Goal: Task Accomplishment & Management: Manage account settings

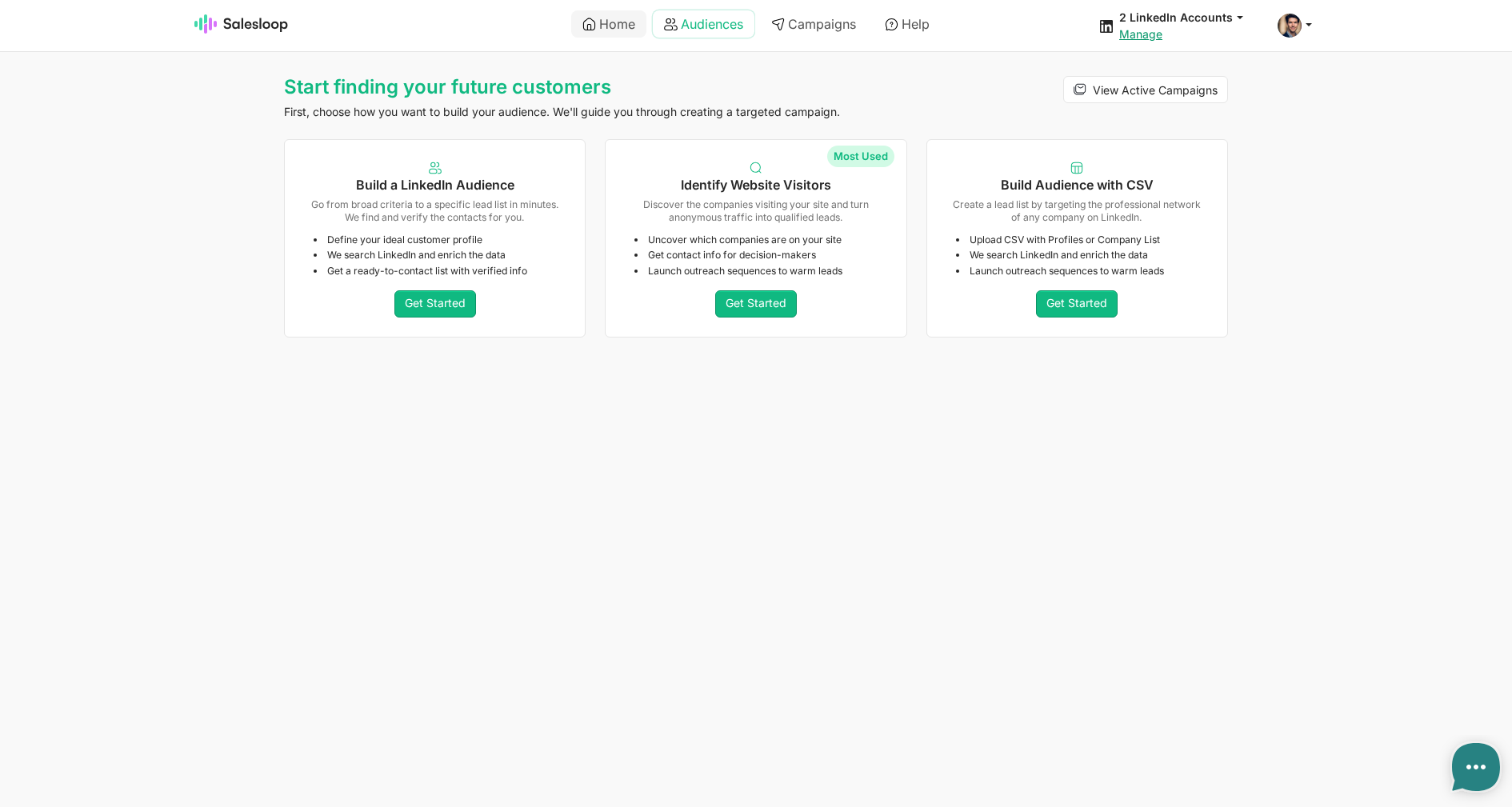
click at [703, 31] on link "Audiences" at bounding box center [703, 24] width 102 height 28
type textarea "x"
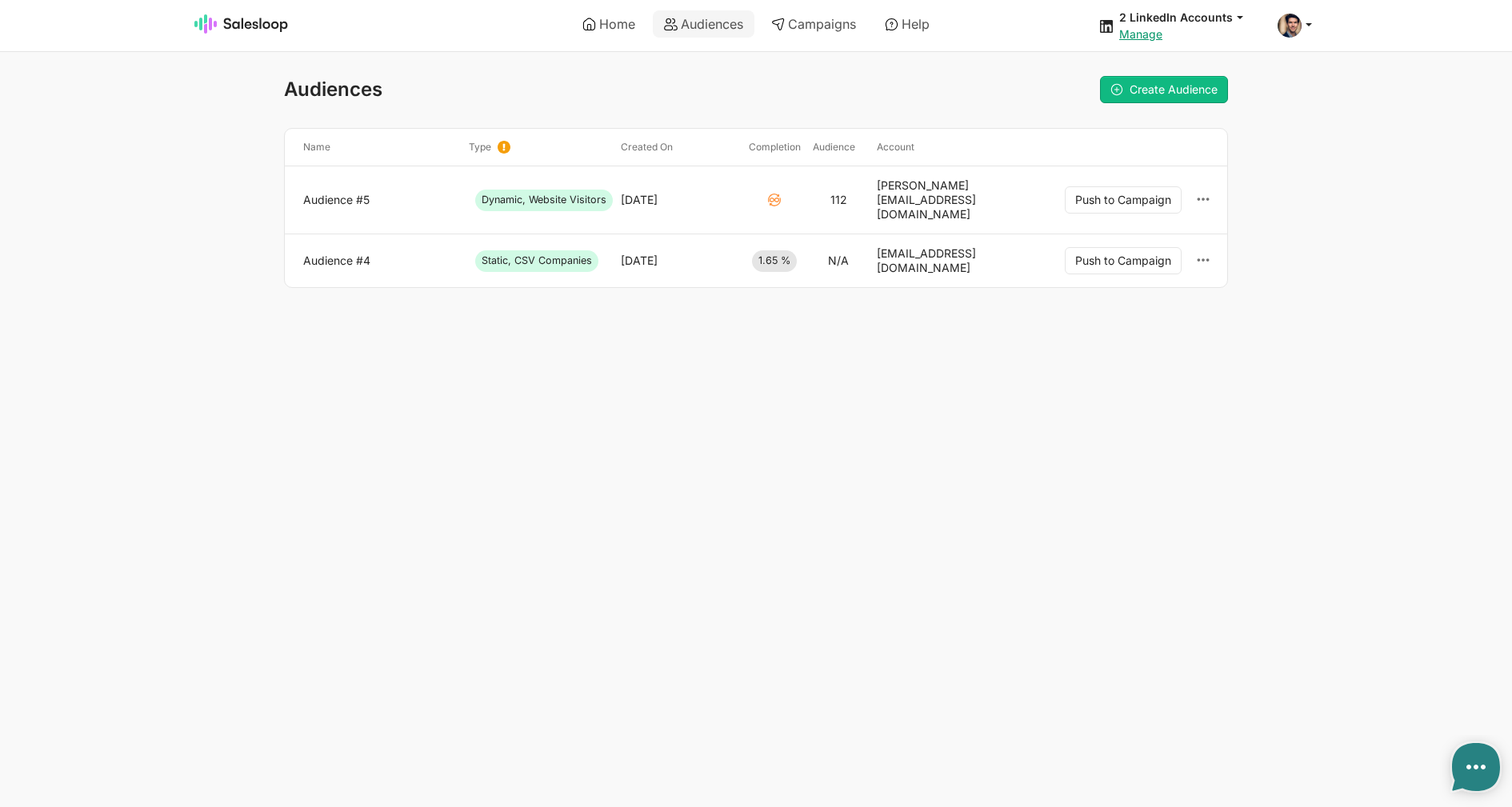
type textarea "x"
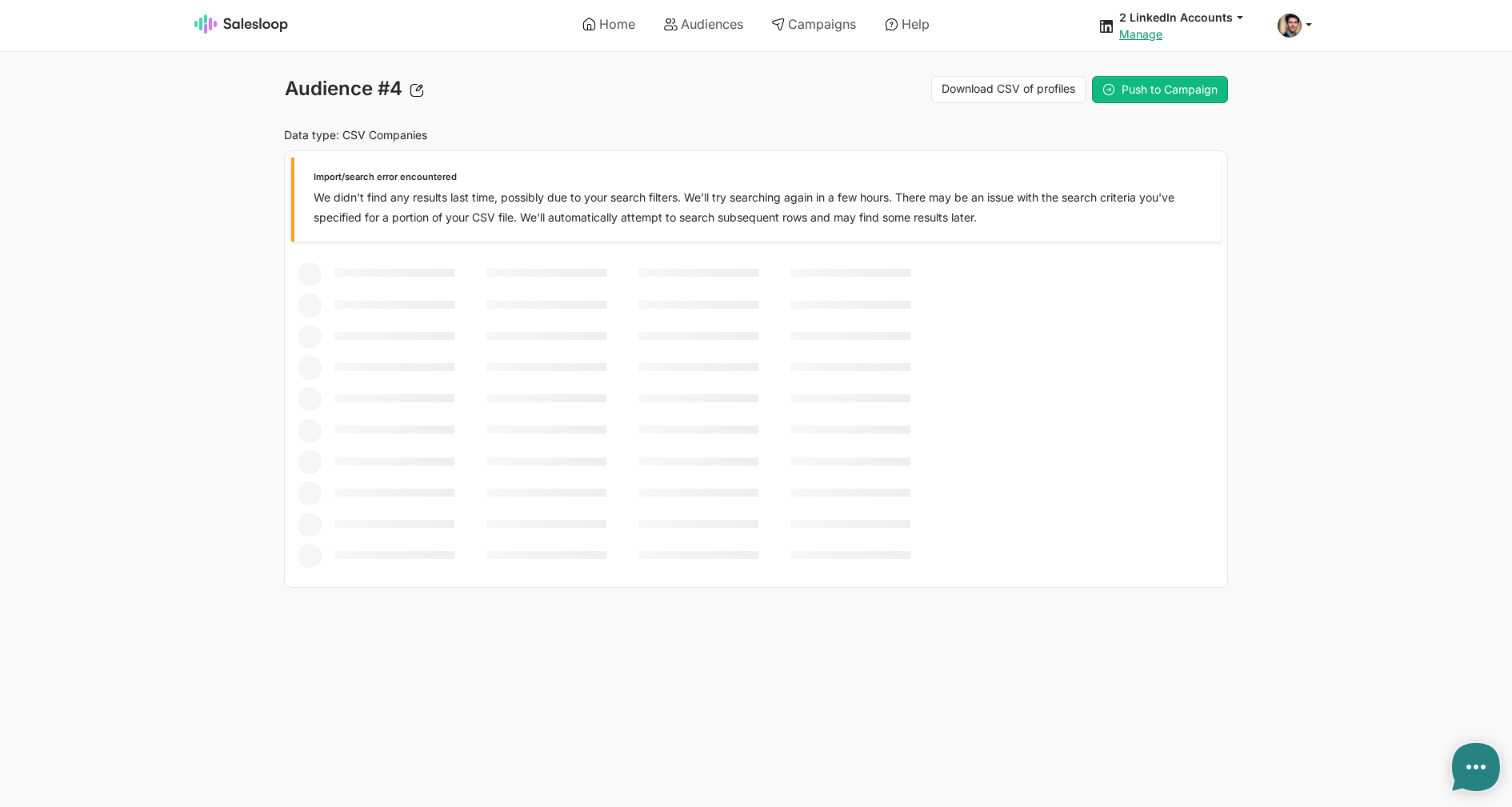
type textarea "x"
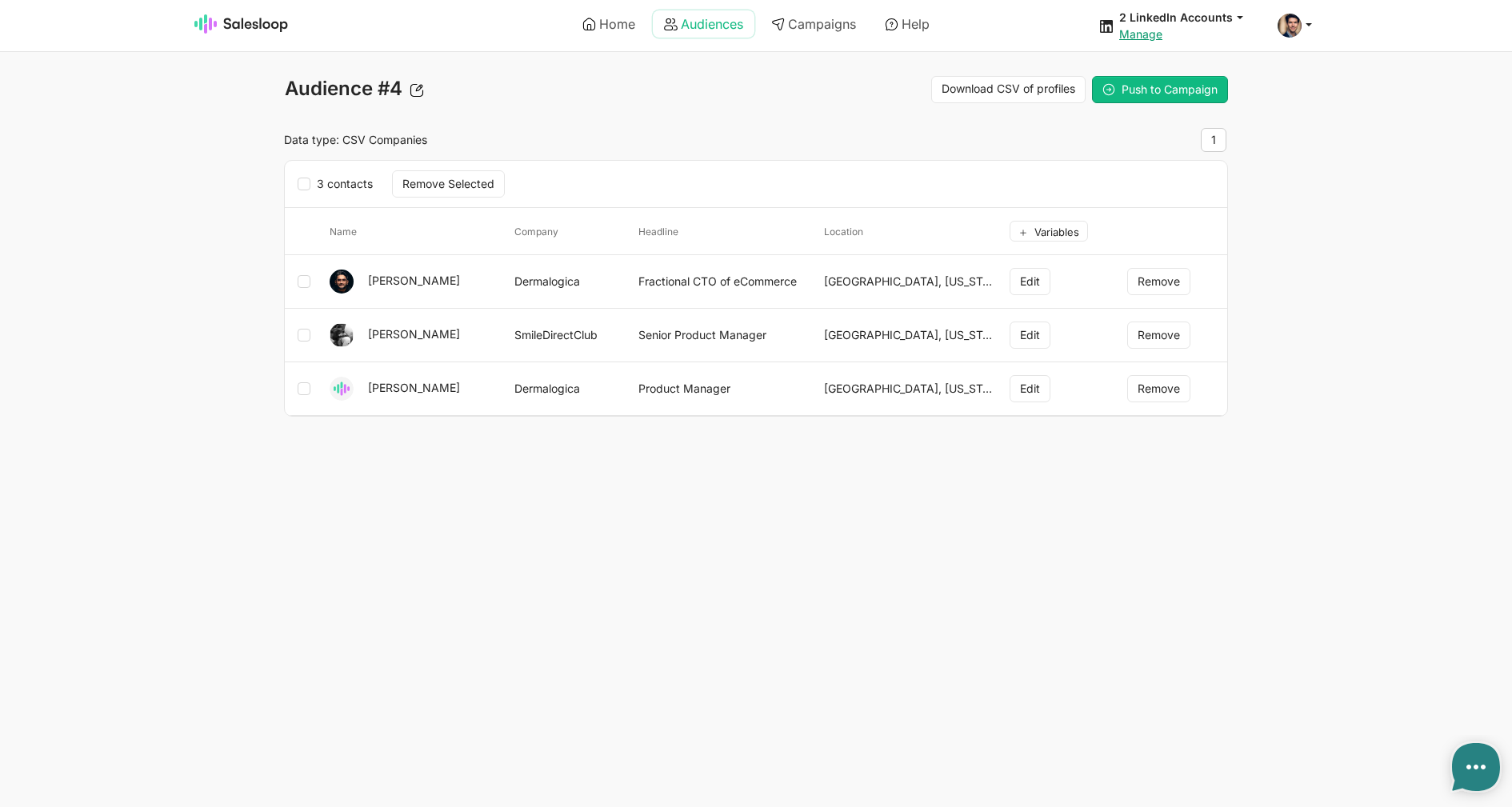
click at [691, 20] on link "Audiences" at bounding box center [703, 24] width 102 height 28
type textarea "x"
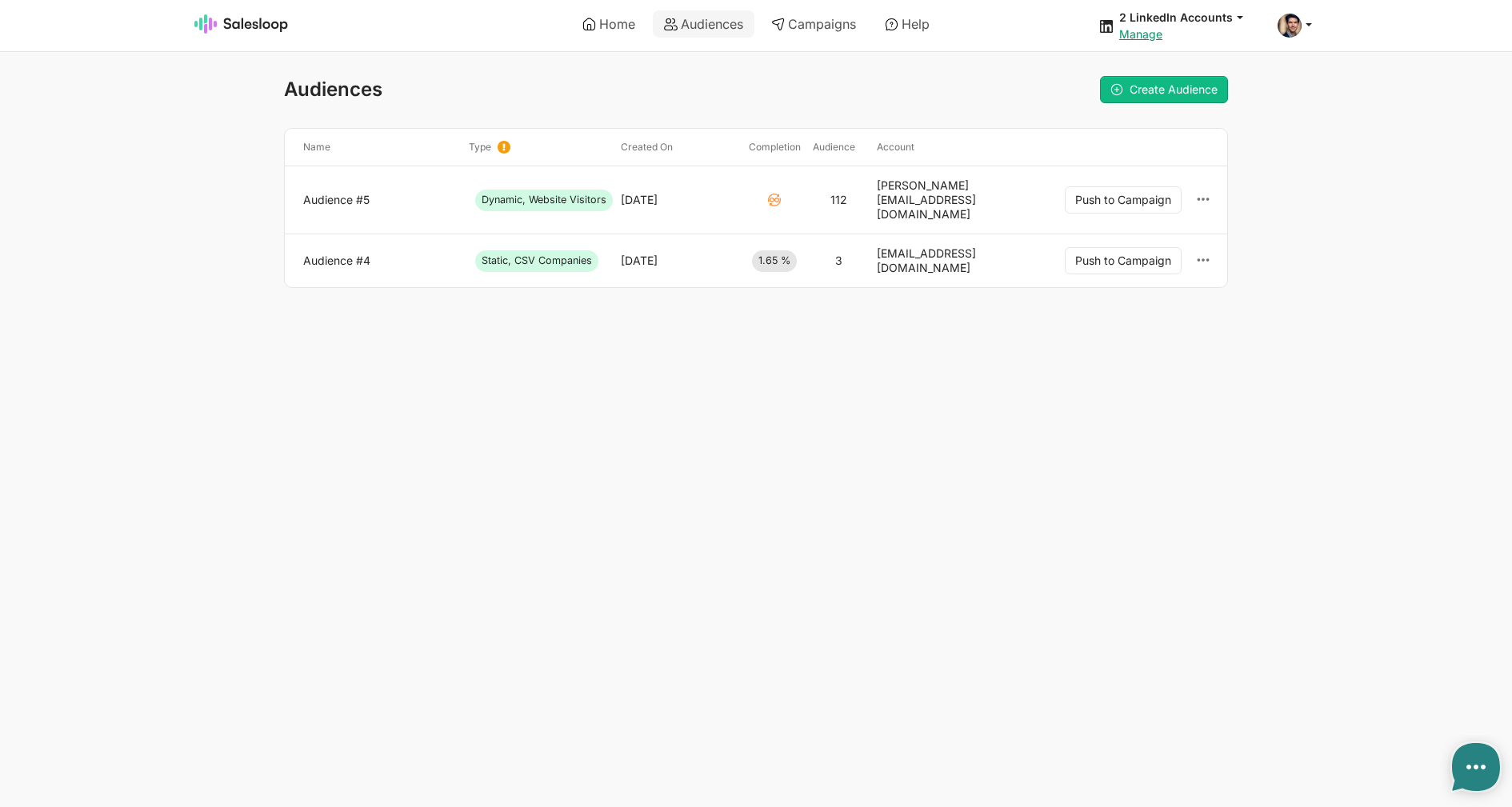
type textarea "x"
click at [345, 253] on link "Audience #4" at bounding box center [379, 260] width 153 height 15
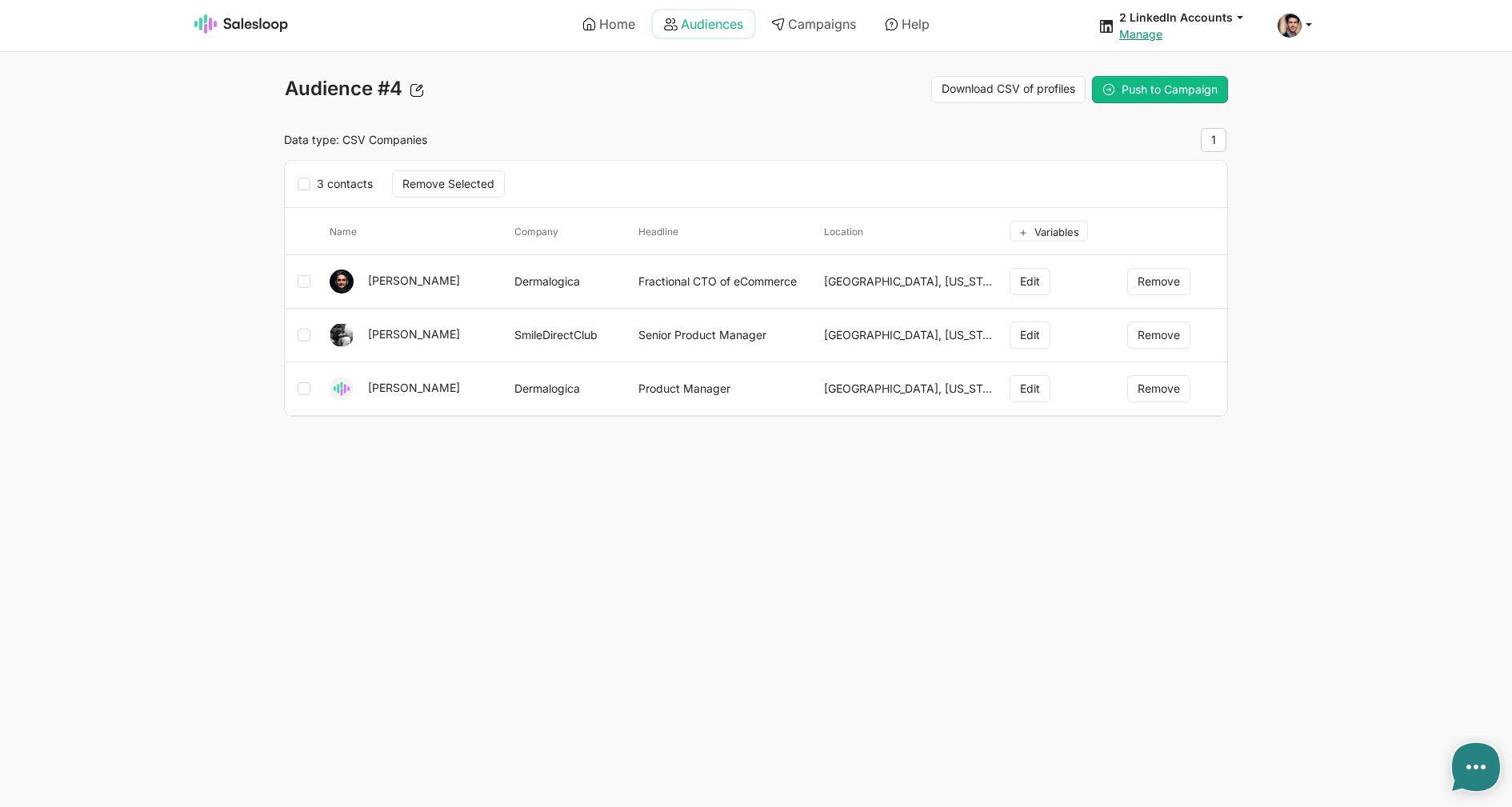
click at [677, 34] on link "Audiences" at bounding box center [703, 24] width 102 height 28
type textarea "x"
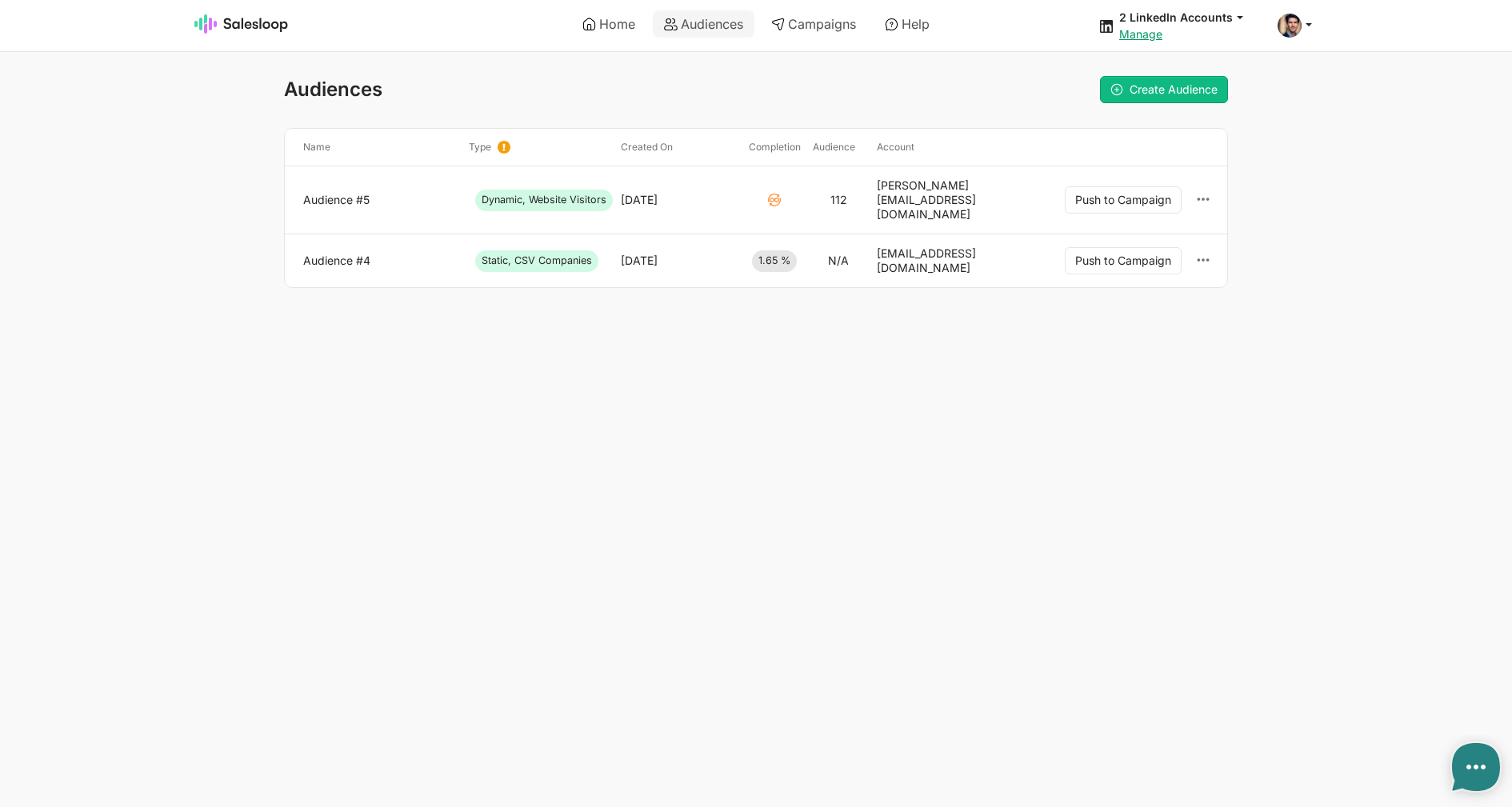
type textarea "x"
click at [1174, 85] on span "Create Audience" at bounding box center [1173, 89] width 88 height 14
type textarea "x"
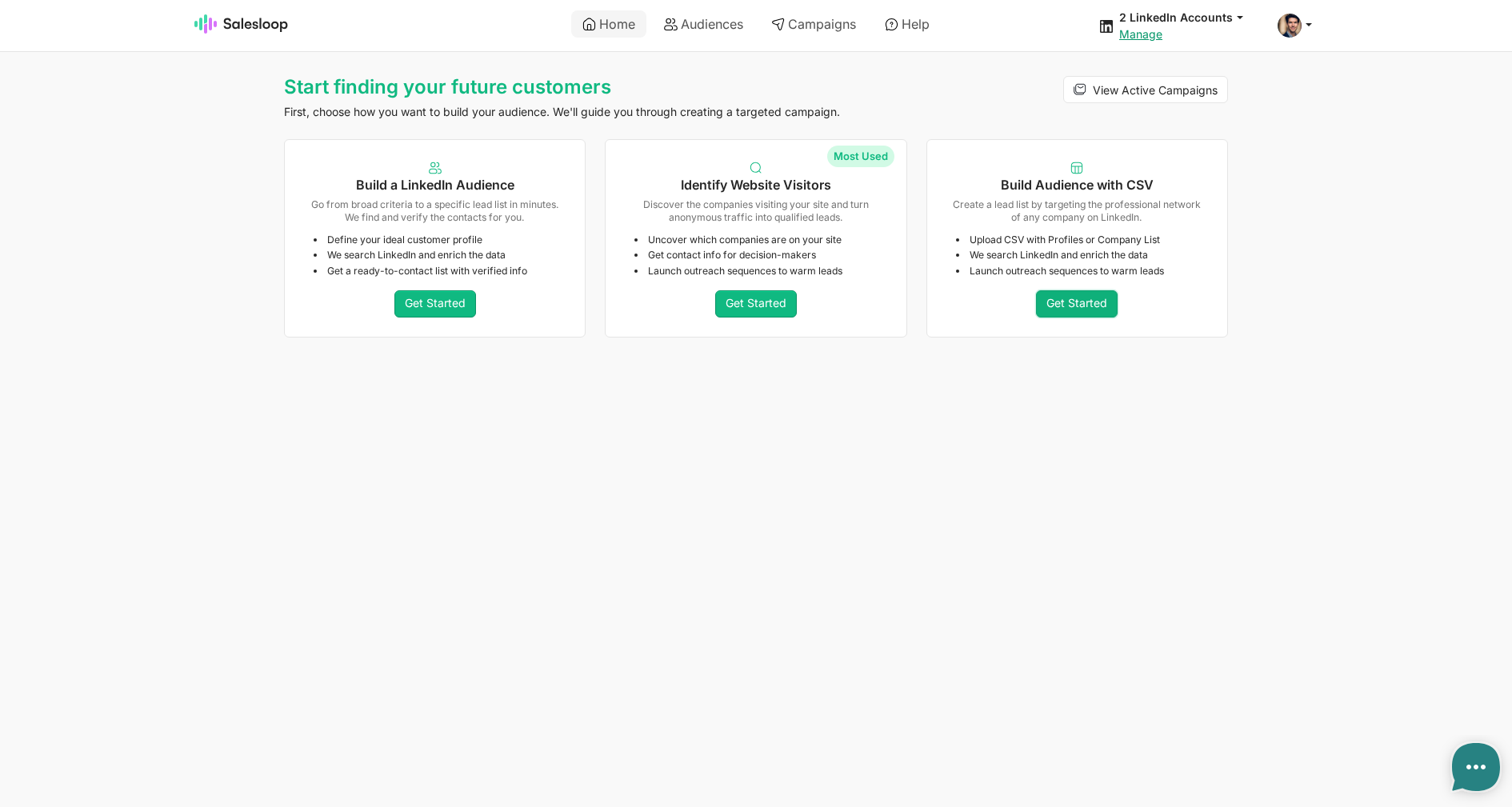
click at [1096, 299] on link "Get Started" at bounding box center [1076, 304] width 82 height 28
type textarea "x"
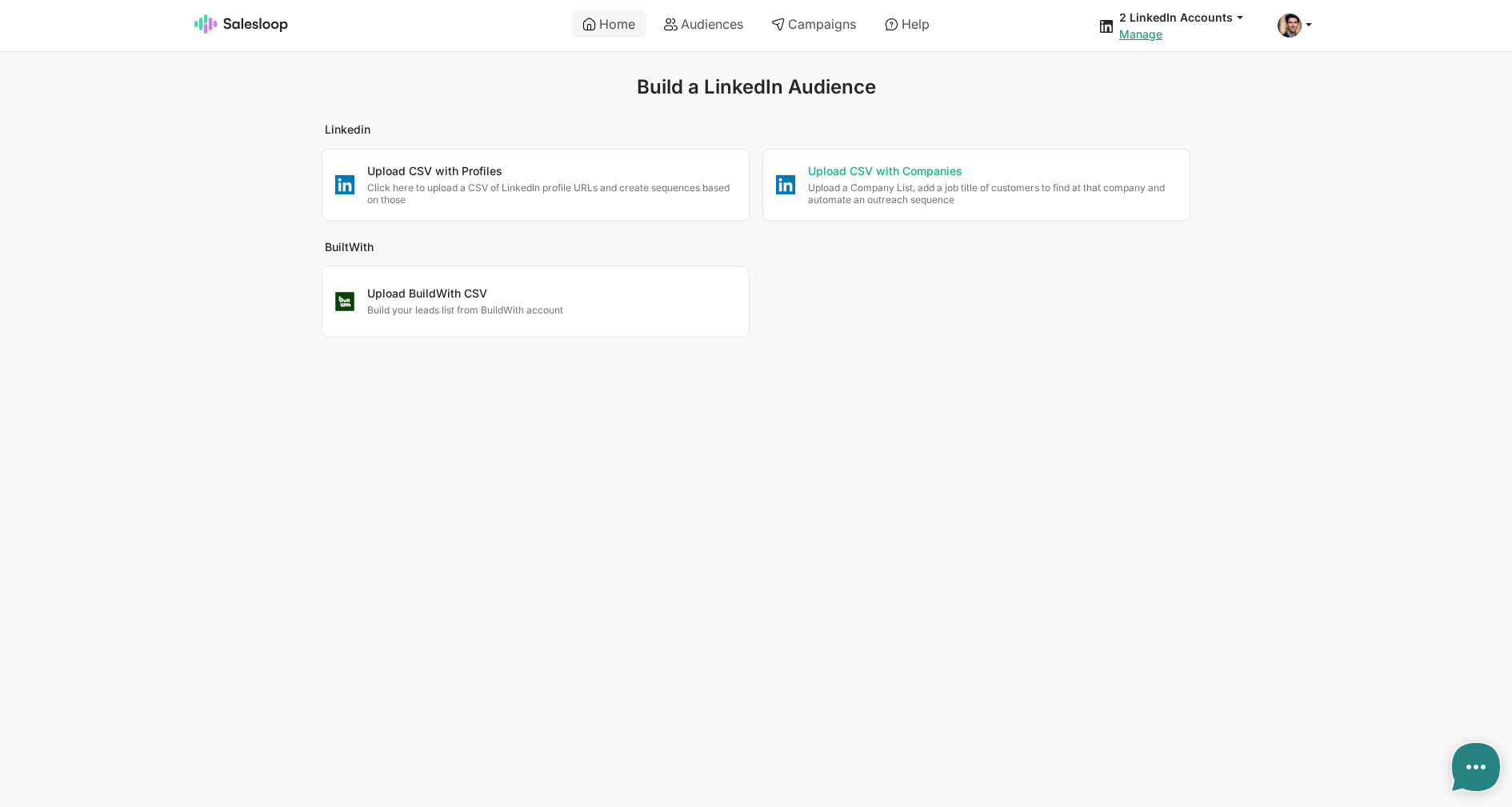
click at [902, 192] on p "Upload a Company List, add a job title of customers to find at that company and…" at bounding box center [993, 193] width 369 height 25
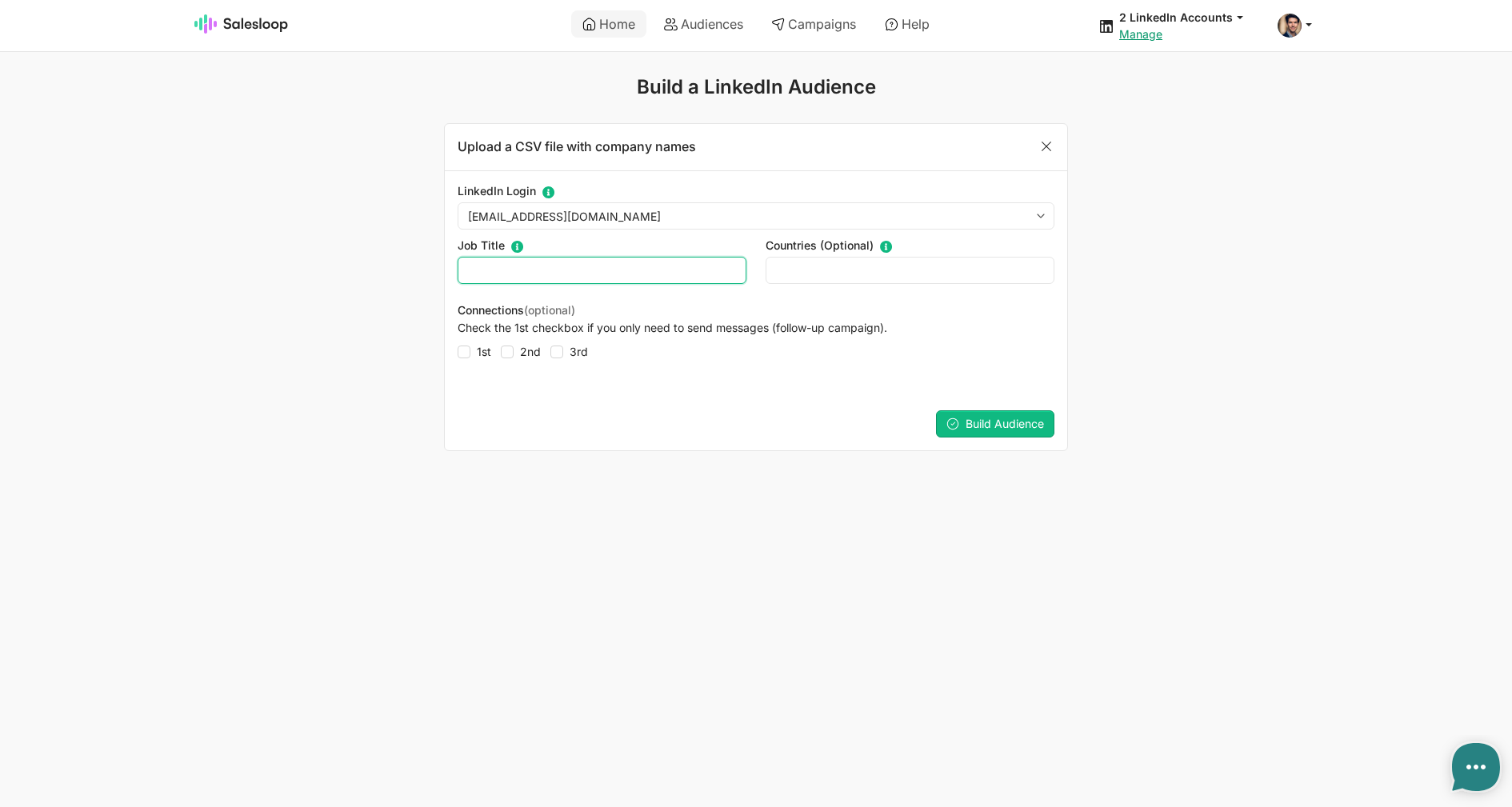
click at [602, 266] on input "text" at bounding box center [602, 271] width 289 height 28
click at [963, 405] on div "Lead Score Change the priority for processing current leads. 1 2 3 4 5 6 7 8 9 …" at bounding box center [756, 424] width 622 height 53
click at [963, 422] on button "Build Audience" at bounding box center [995, 424] width 118 height 28
drag, startPoint x: 659, startPoint y: 278, endPoint x: 434, endPoint y: 251, distance: 226.6
click at [458, 257] on input "Developer" at bounding box center [602, 271] width 289 height 28
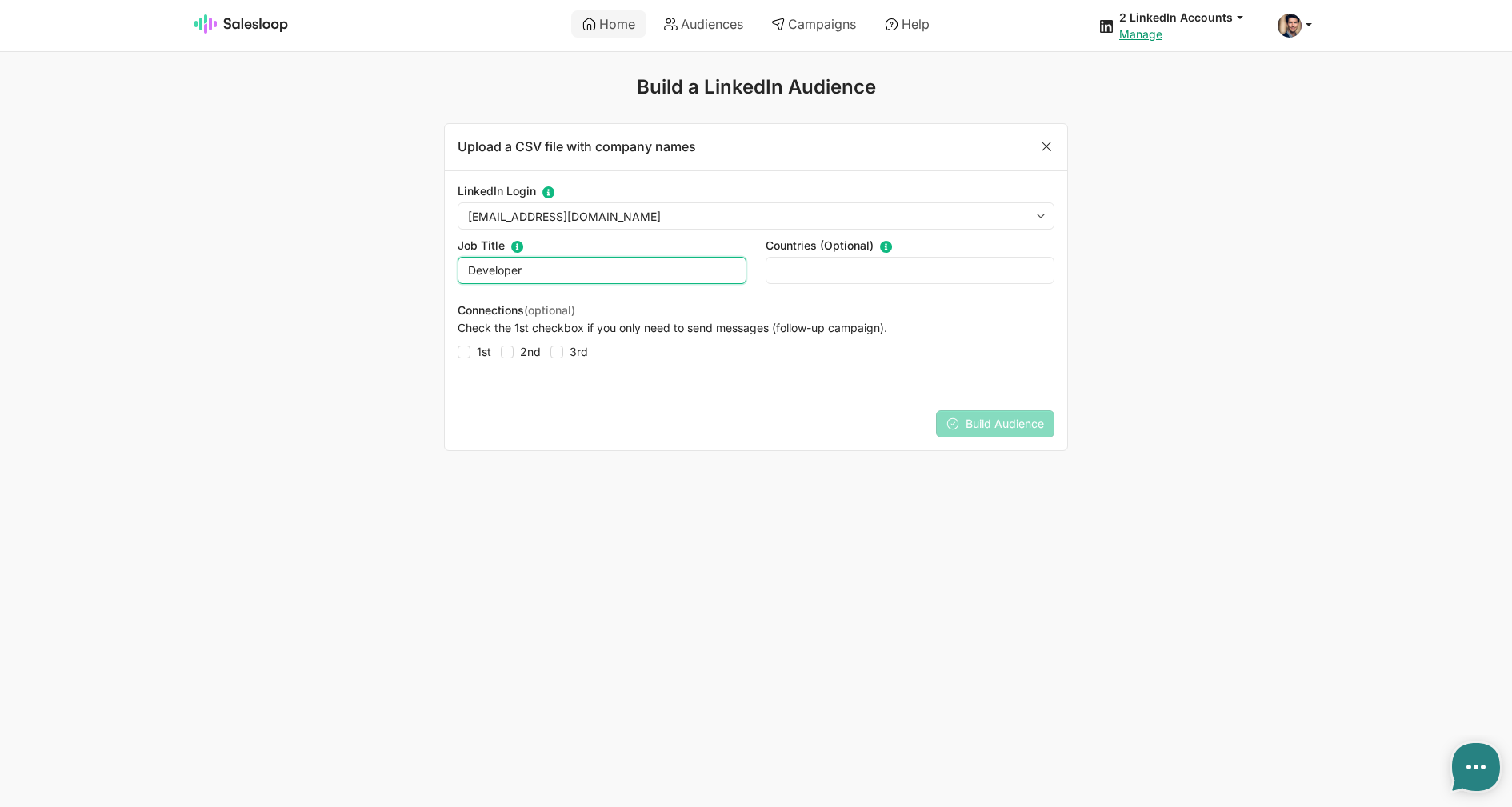
paste input ""CTO" or "Product Manager" OR "Head of Engineering""
click at [485, 273] on input ""CTO" or "Product Manager" OR "Head of Engineering"" at bounding box center [602, 271] width 289 height 28
click at [486, 273] on input ""CTO" or "Product Manager" OR "Head of Engineering"" at bounding box center [602, 271] width 289 height 28
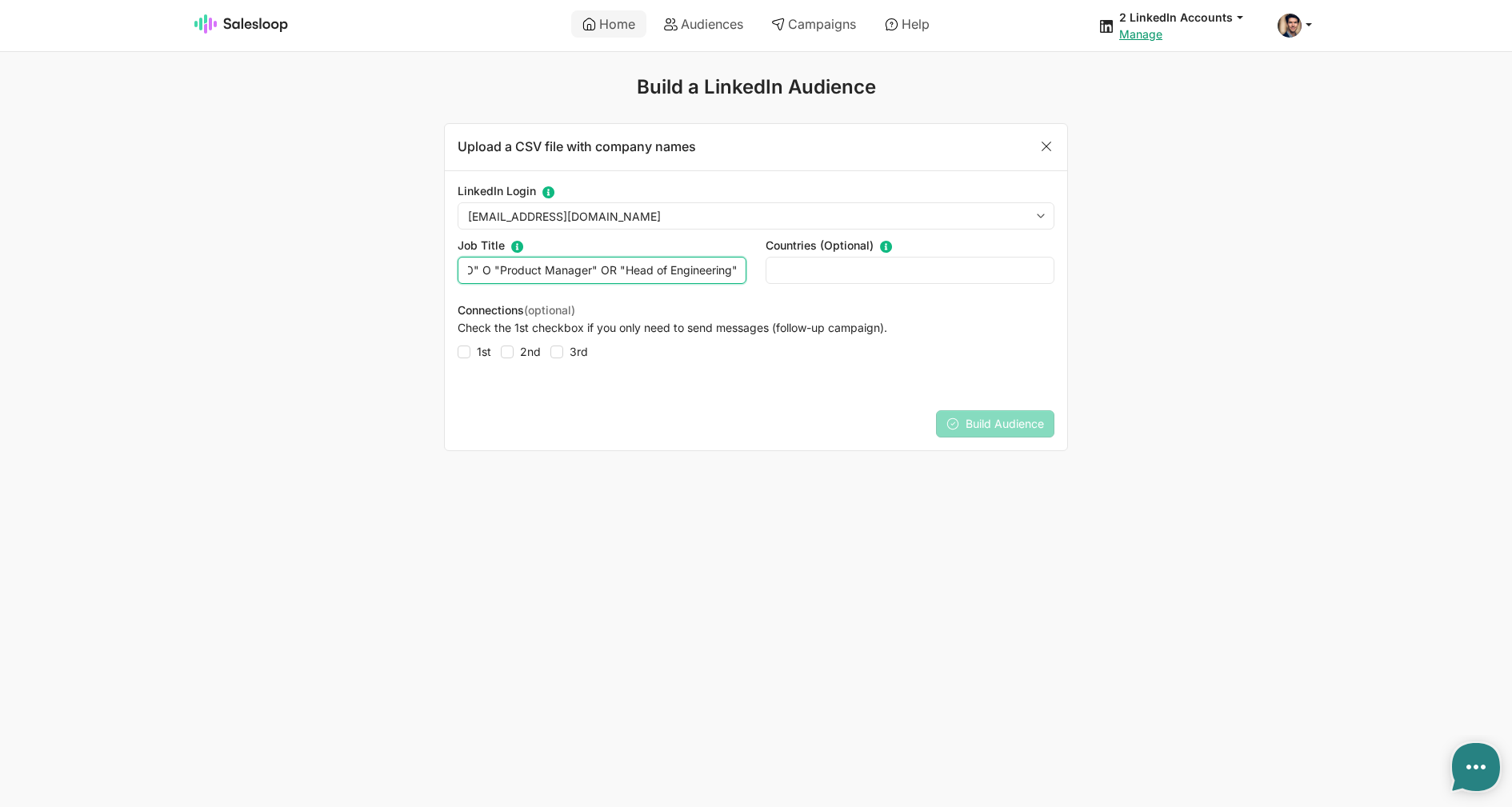
type input ""CTO" OR "Product Manager" OR "Head of Engineering""
type textarea "x"
type input ""CTO" OR "Product Manager" OR "Head of Engineering""
click at [815, 263] on input "text" at bounding box center [909, 271] width 289 height 28
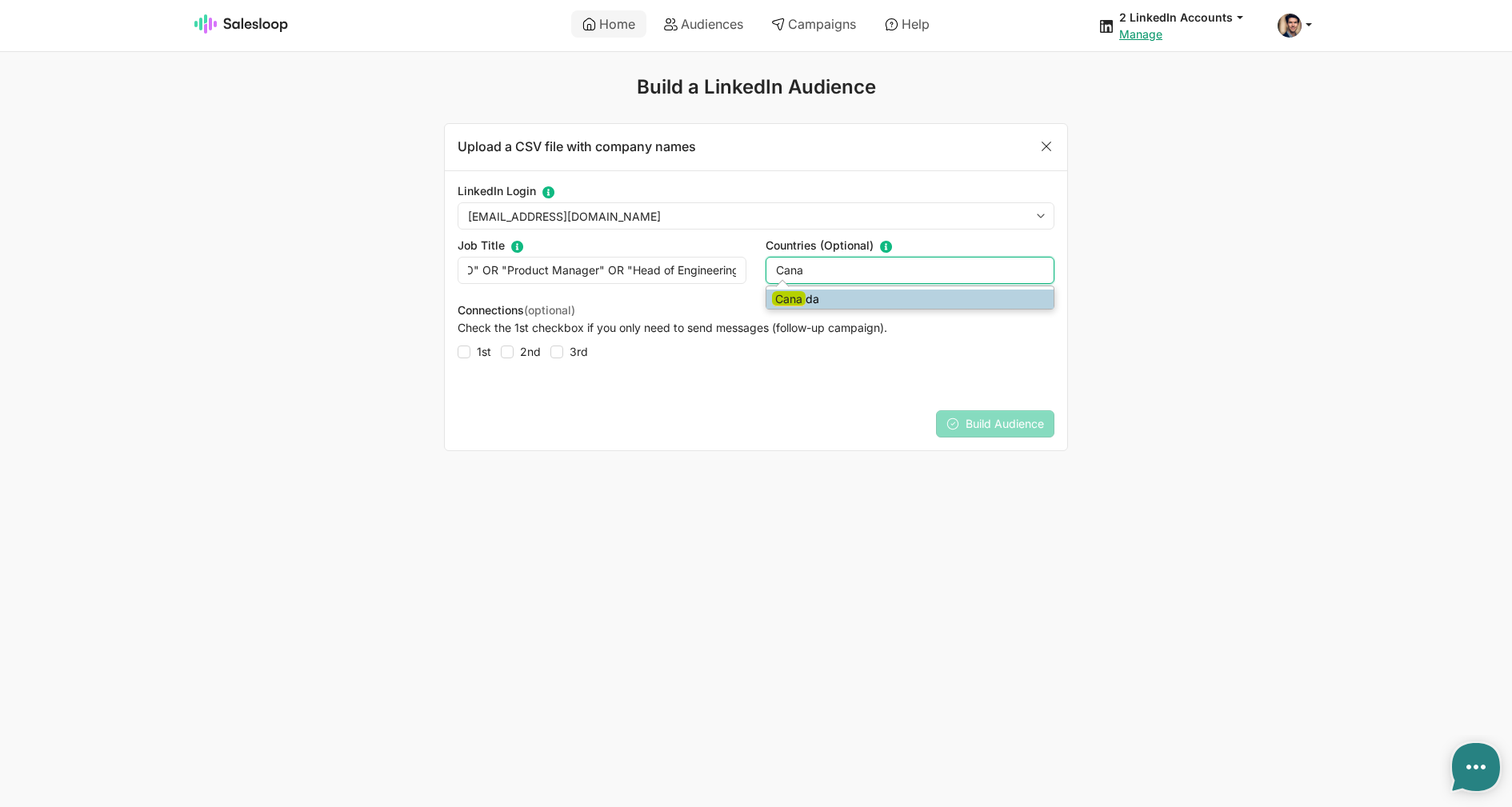
click at [815, 295] on li "Cana da" at bounding box center [909, 299] width 287 height 19
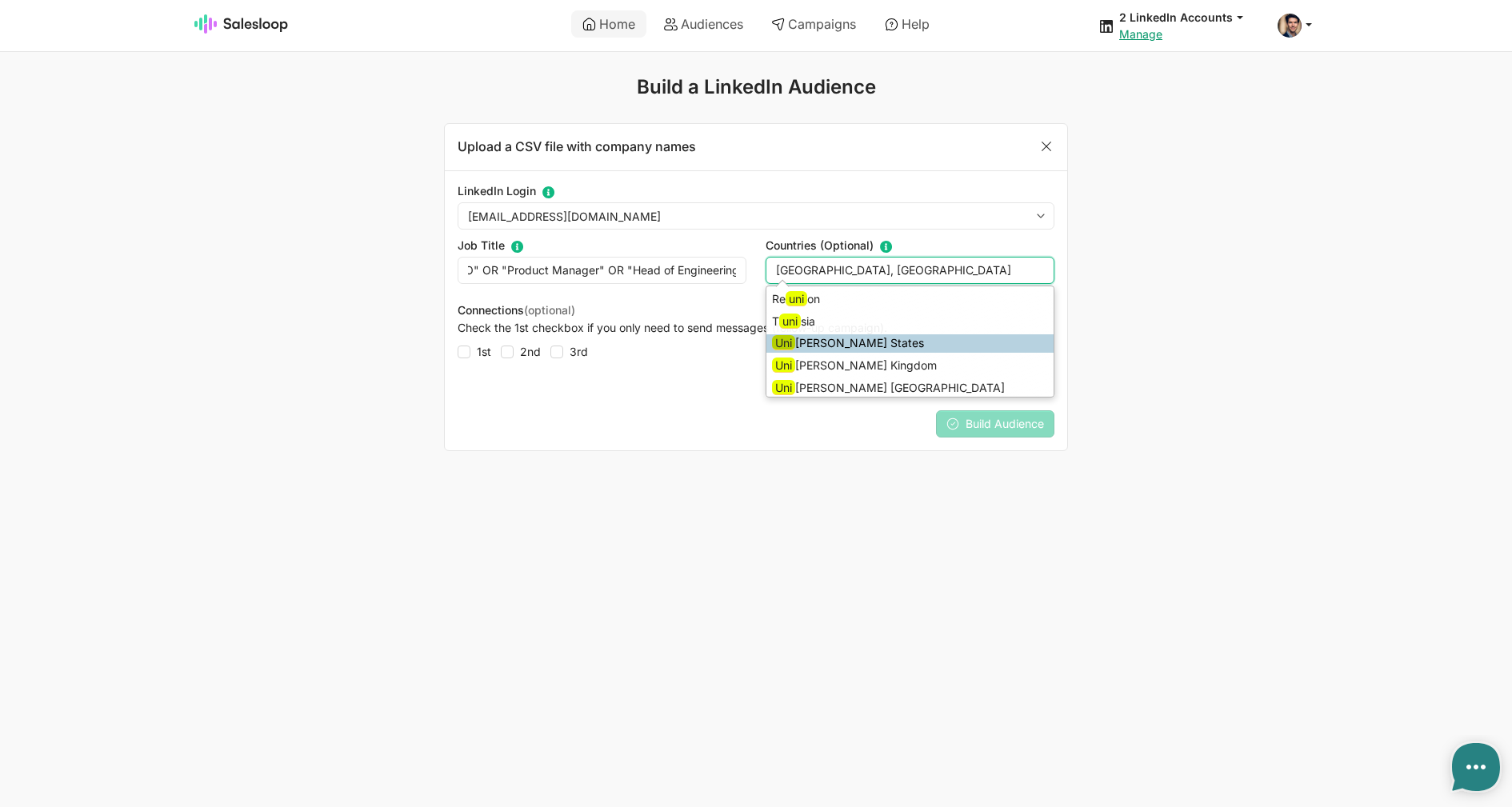
click at [874, 348] on li "Uni ted States" at bounding box center [909, 343] width 287 height 19
click at [859, 362] on li "Uni ted Kingdom" at bounding box center [909, 365] width 287 height 19
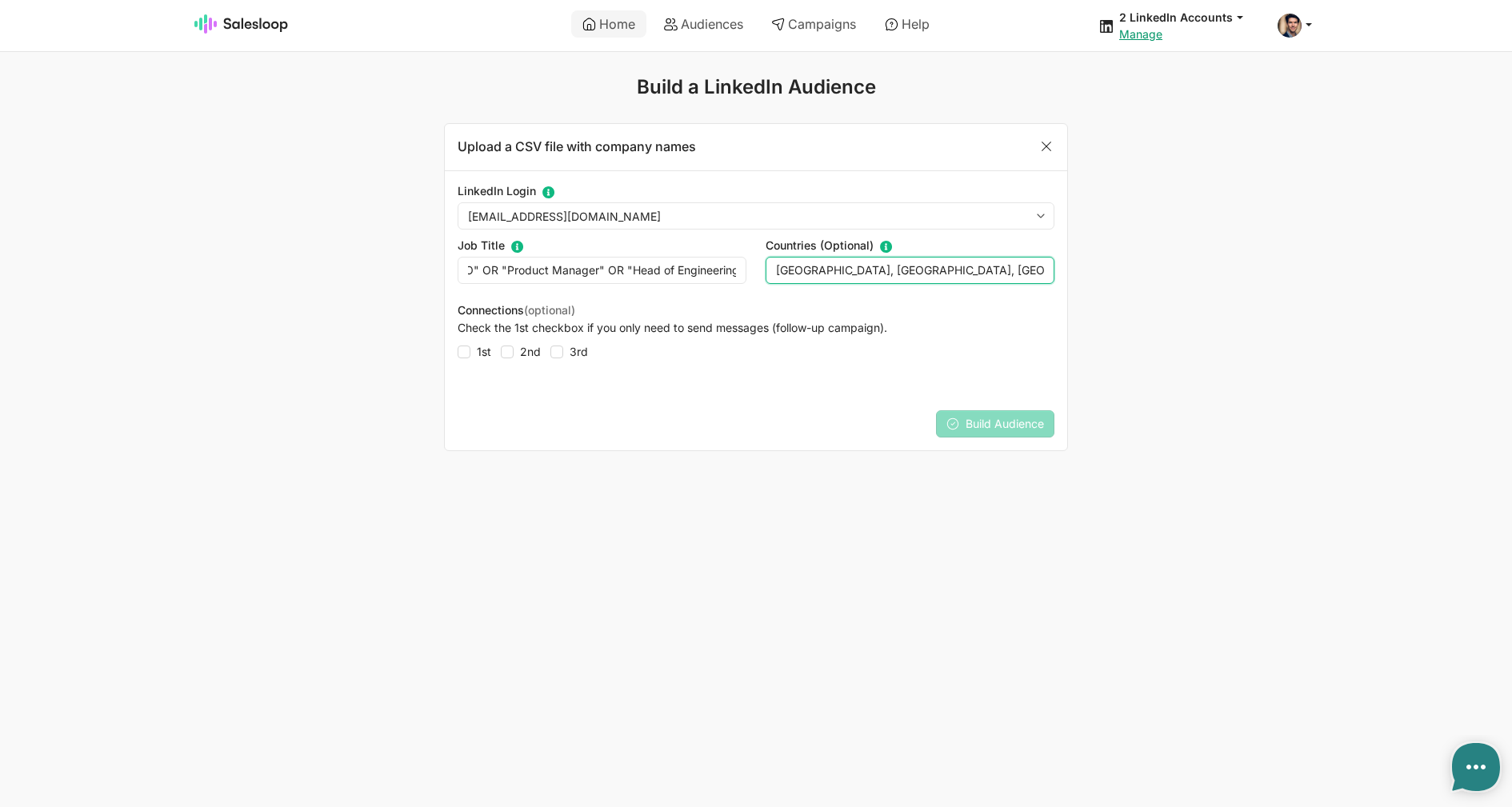
type input "Canada, United States, United Kingdom,"
click at [690, 273] on input ""CTO" OR "Product Manager" OR "Head of Engineering"" at bounding box center [602, 271] width 289 height 28
drag, startPoint x: 693, startPoint y: 274, endPoint x: 465, endPoint y: 265, distance: 228.2
click at [458, 257] on input ""CTO" OR "Product Manager" OR "Head of Engineering"" at bounding box center [602, 271] width 289 height 28
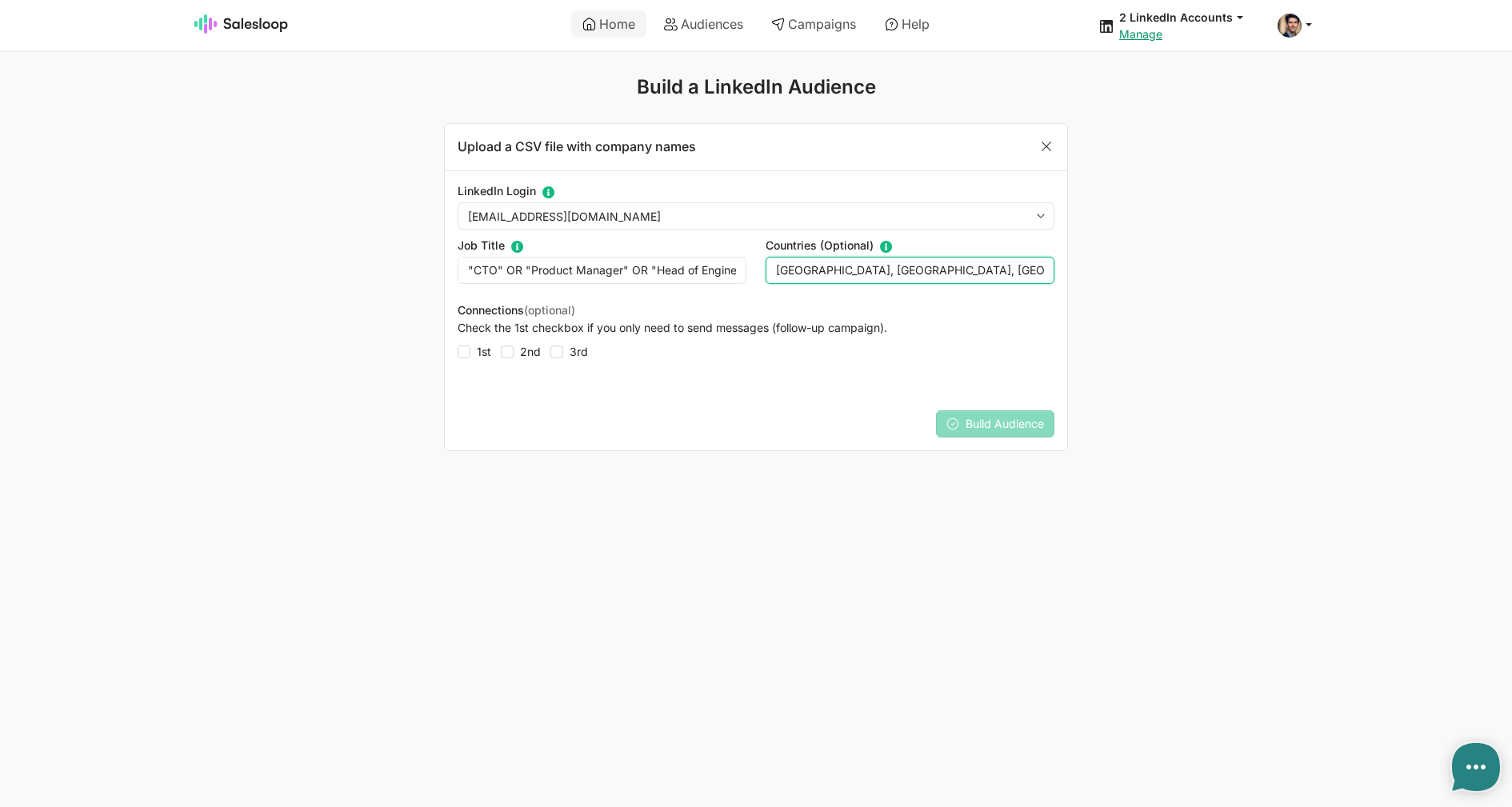
click at [860, 278] on input "Canada, United States, United Kingdom," at bounding box center [909, 271] width 289 height 28
click at [860, 279] on input "Canada, United States, United Kingdom," at bounding box center [909, 271] width 289 height 28
click at [664, 275] on input ""CTO" OR "Product Manager" OR "Head of Engineering"" at bounding box center [602, 271] width 289 height 28
click at [850, 276] on input "Canada, United States, United Kingdom," at bounding box center [909, 271] width 289 height 28
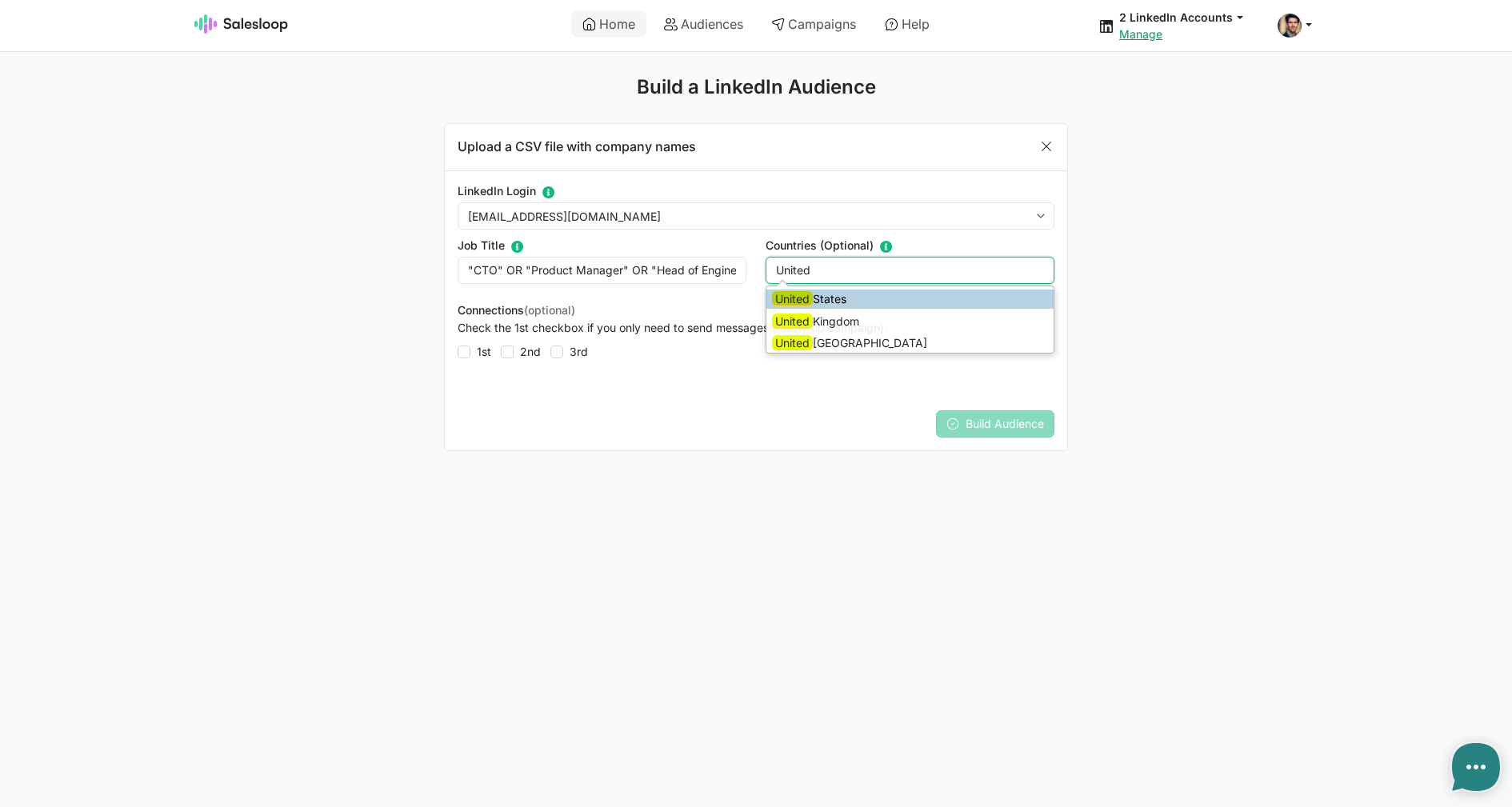
click at [811, 292] on li "United States" at bounding box center [909, 299] width 287 height 19
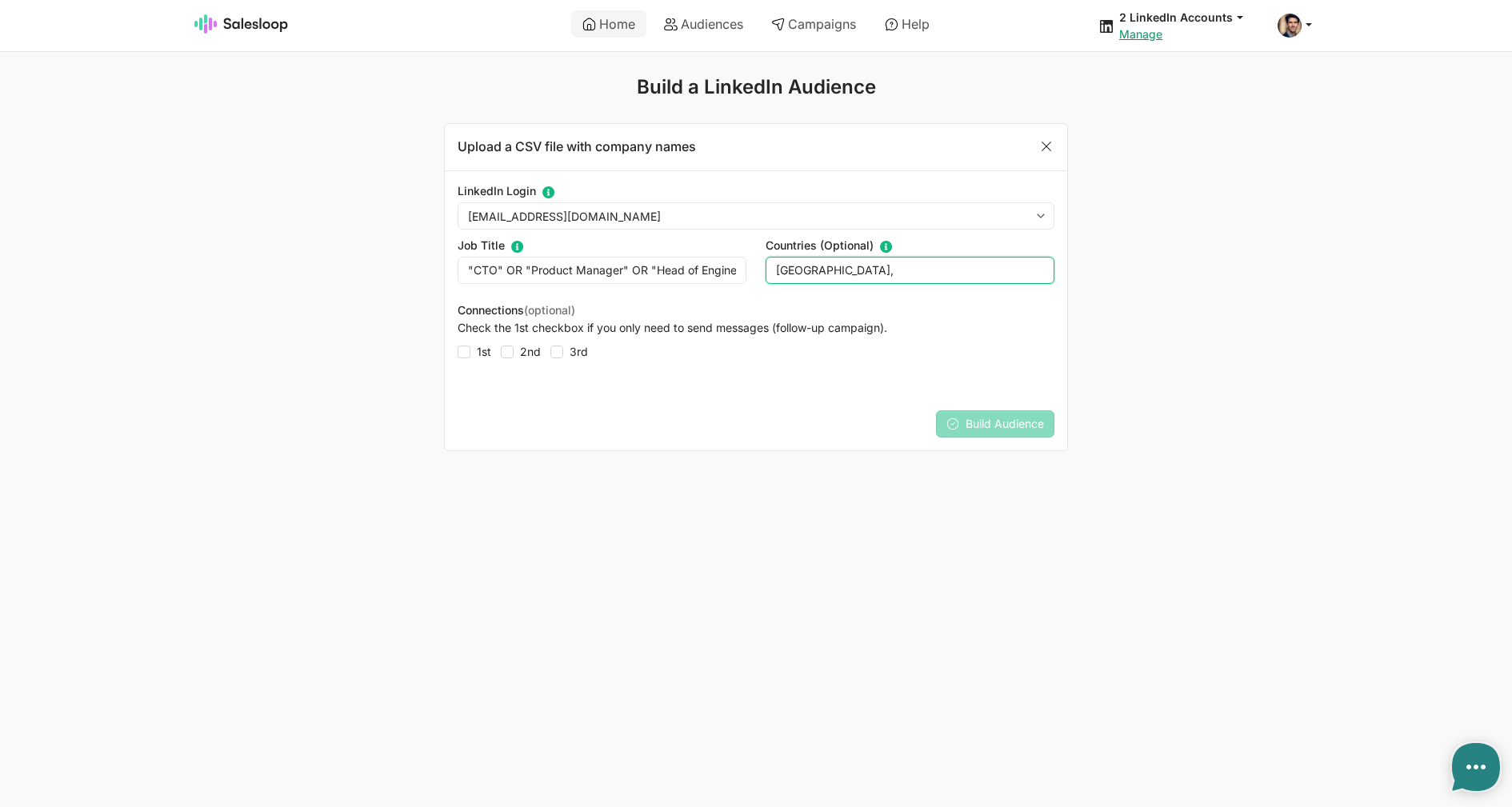
type input "United States,"
type textarea "x"
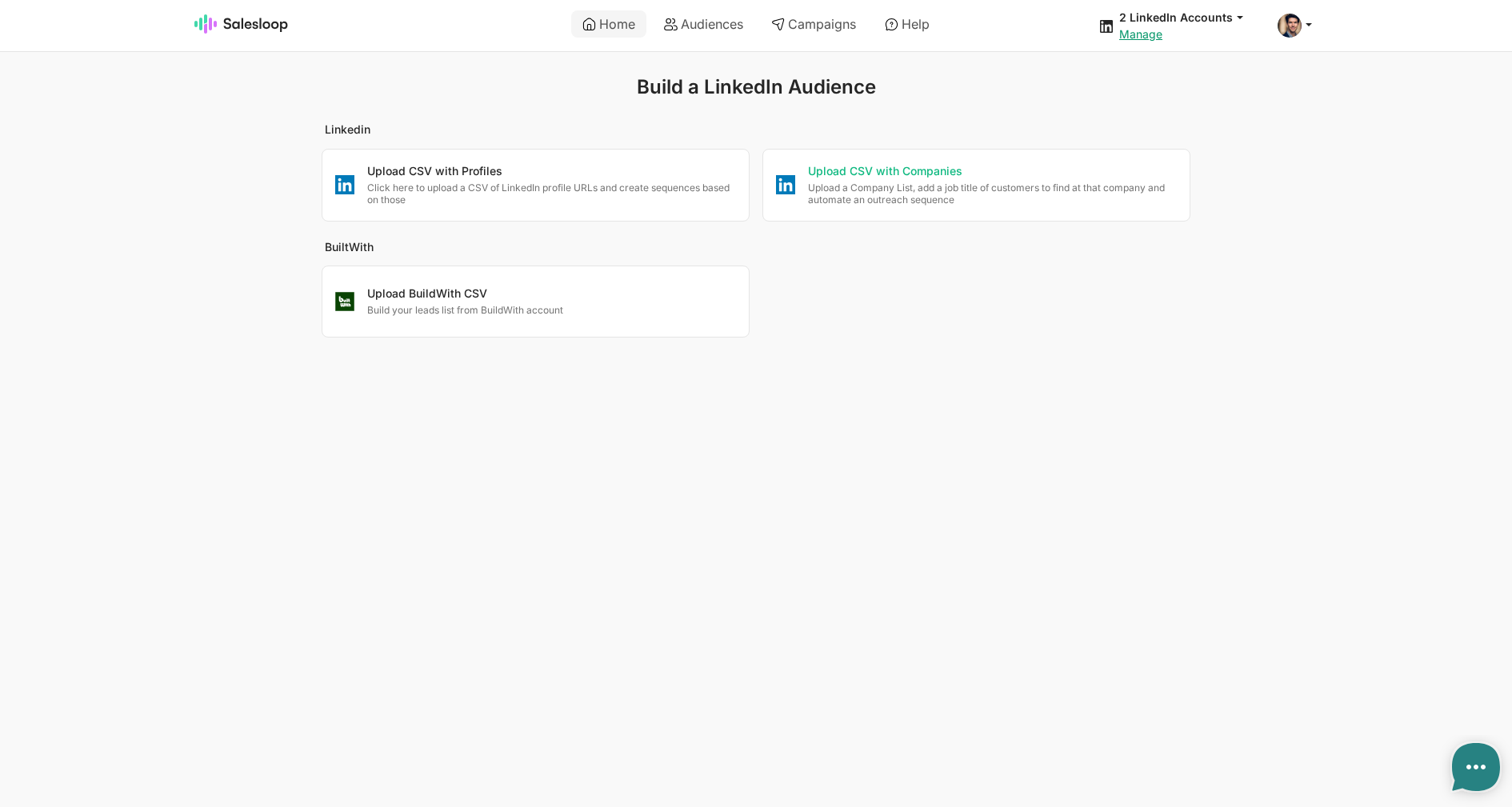
click at [886, 191] on p "Upload a Company List, add a job title of customers to find at that company and…" at bounding box center [993, 193] width 369 height 25
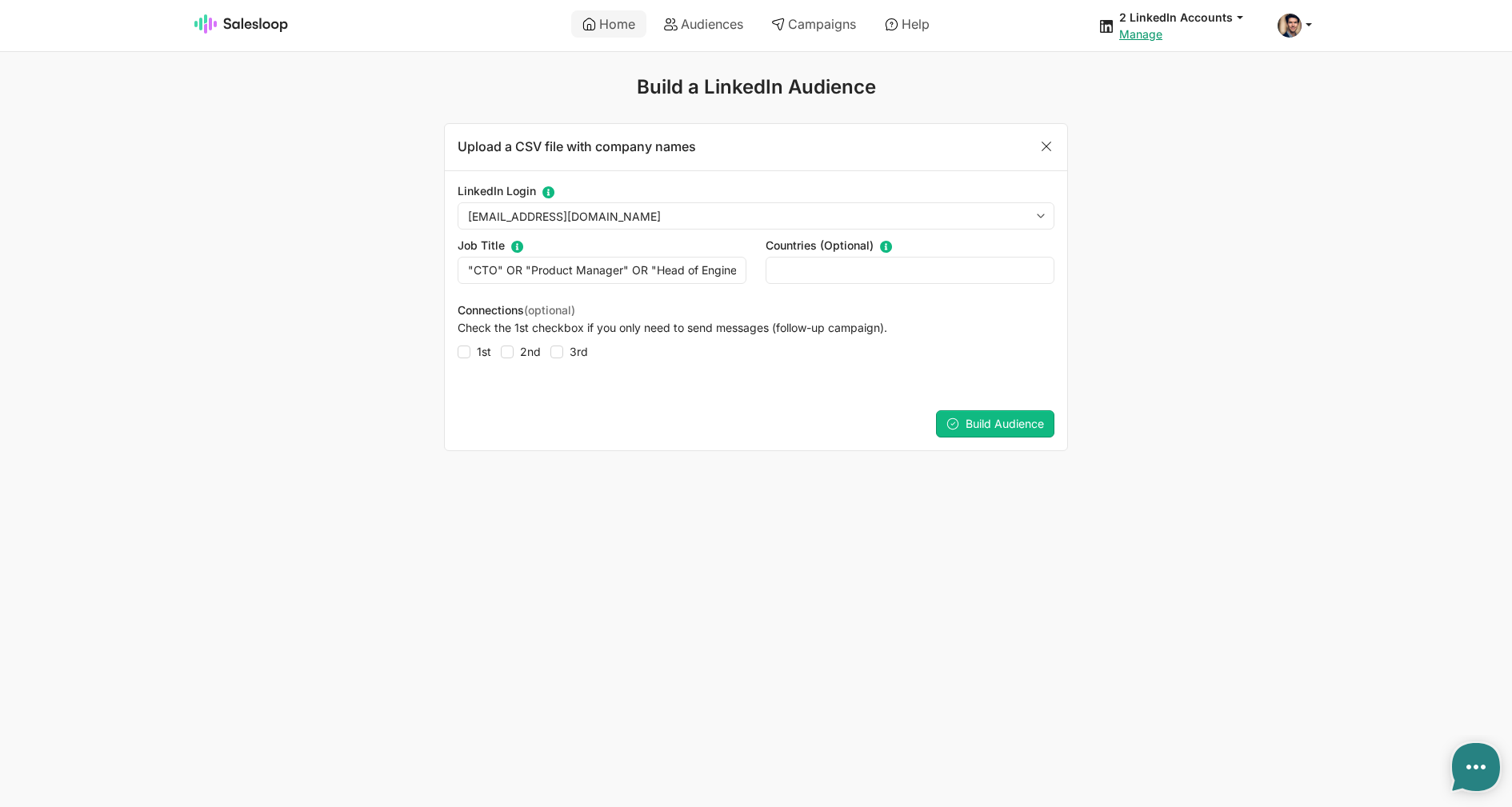
type textarea "x"
click at [803, 266] on input "text" at bounding box center [909, 271] width 289 height 28
paste input "Canada, United States, United Kingdom,"
click at [1250, 315] on body "Home Audiences Campaigns Help 2 LinkedIn Accounts jobs: 9/3/2025, 5:32:29 AM Au…" at bounding box center [756, 226] width 1512 height 451
drag, startPoint x: 895, startPoint y: 276, endPoint x: 1018, endPoint y: 340, distance: 138.7
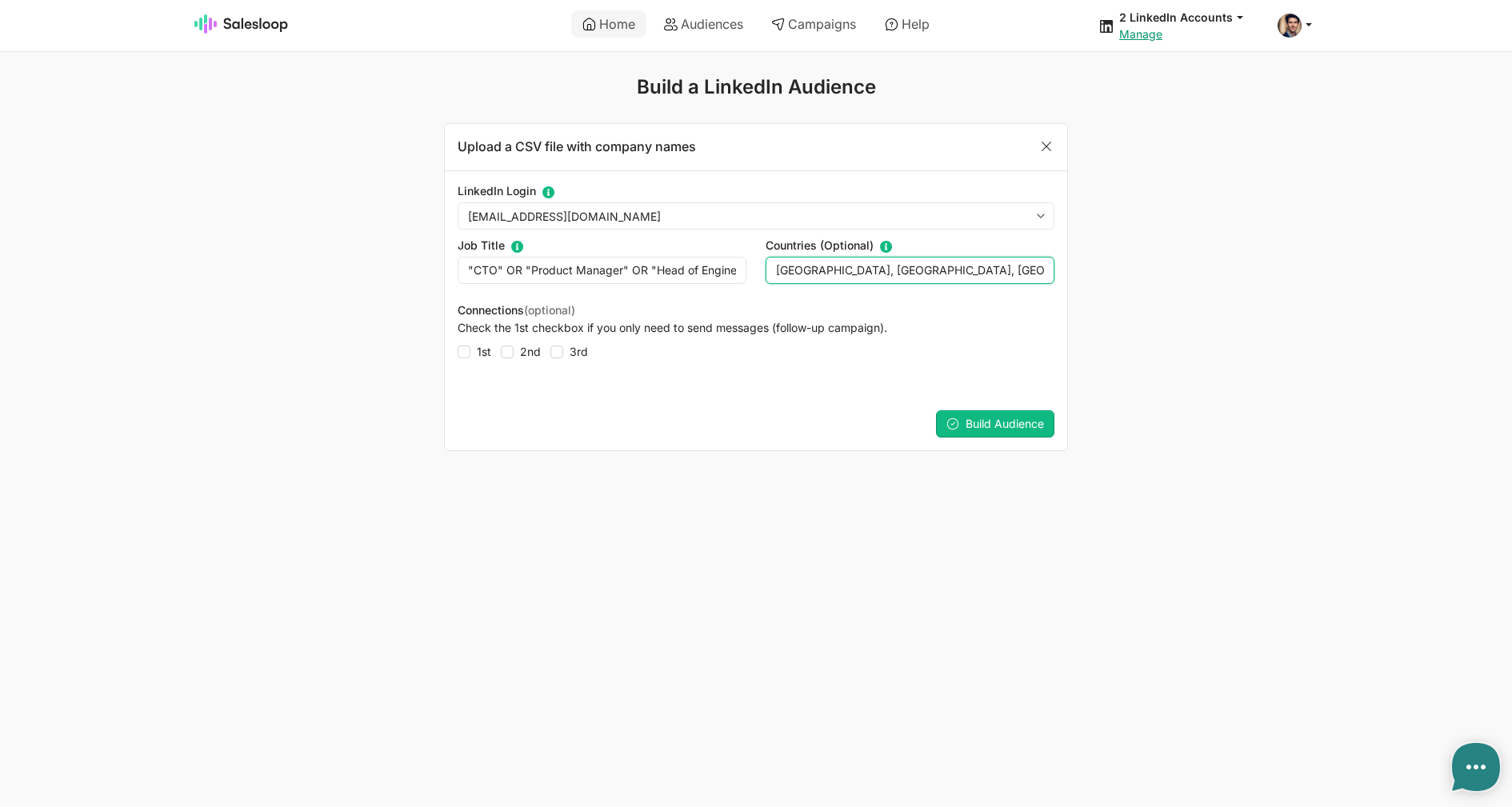
click at [972, 284] on input "Canada, United States, United Kingdom" at bounding box center [909, 271] width 289 height 28
click at [829, 260] on input "Canada, United States, United Kingdom" at bounding box center [909, 271] width 289 height 28
drag, startPoint x: 820, startPoint y: 269, endPoint x: 872, endPoint y: 271, distance: 52.0
click at [872, 271] on input "Canada, United States, United Kingdom" at bounding box center [909, 271] width 289 height 28
drag, startPoint x: 895, startPoint y: 275, endPoint x: 826, endPoint y: 273, distance: 69.0
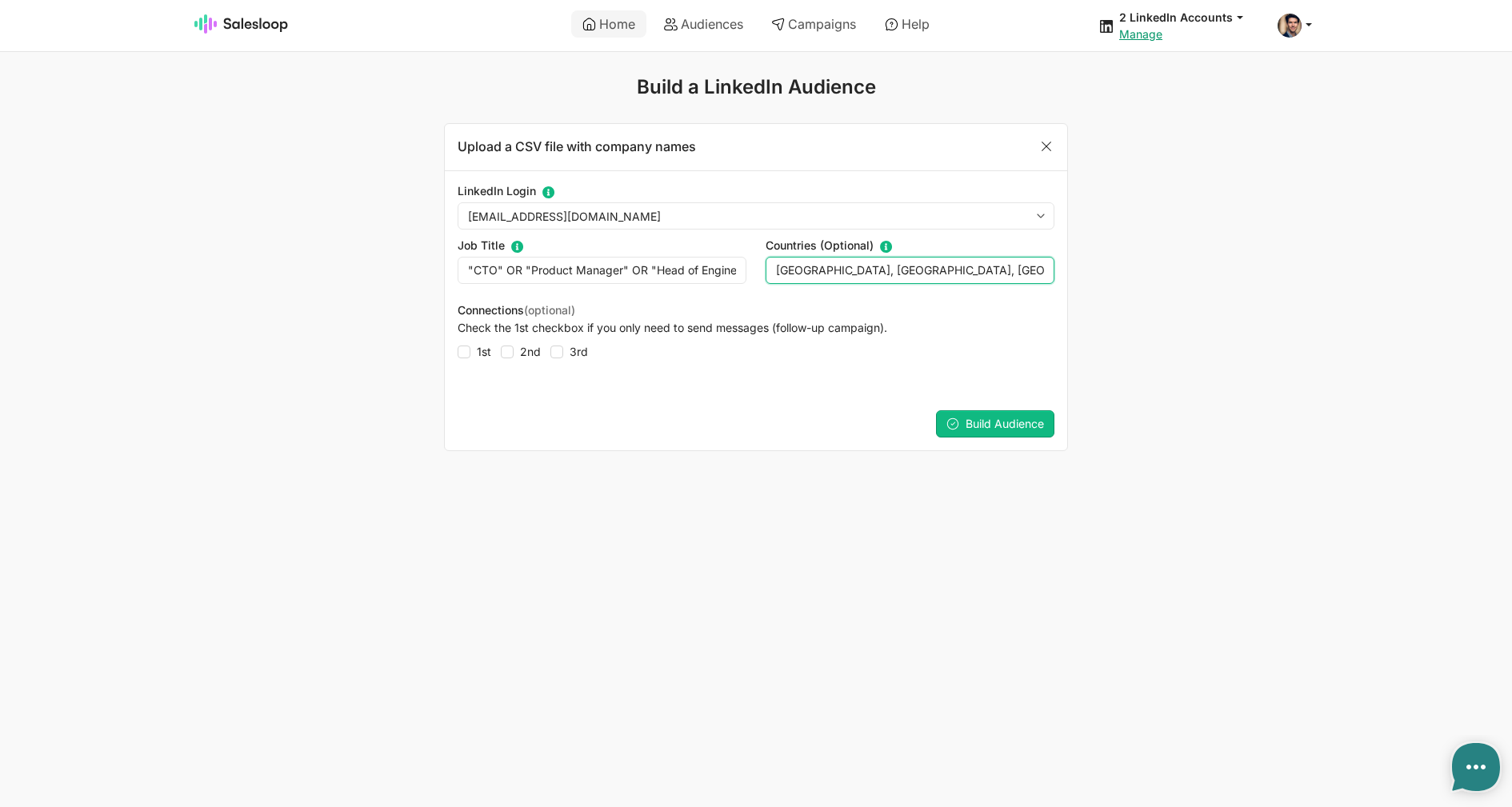
click at [823, 273] on input "Canada, United States, United Kingdom" at bounding box center [909, 271] width 289 height 28
paste input "United States"
click at [852, 297] on li "United States" at bounding box center [909, 299] width 287 height 19
type input "United States,"
click at [983, 418] on span "Build Audience" at bounding box center [1004, 423] width 78 height 14
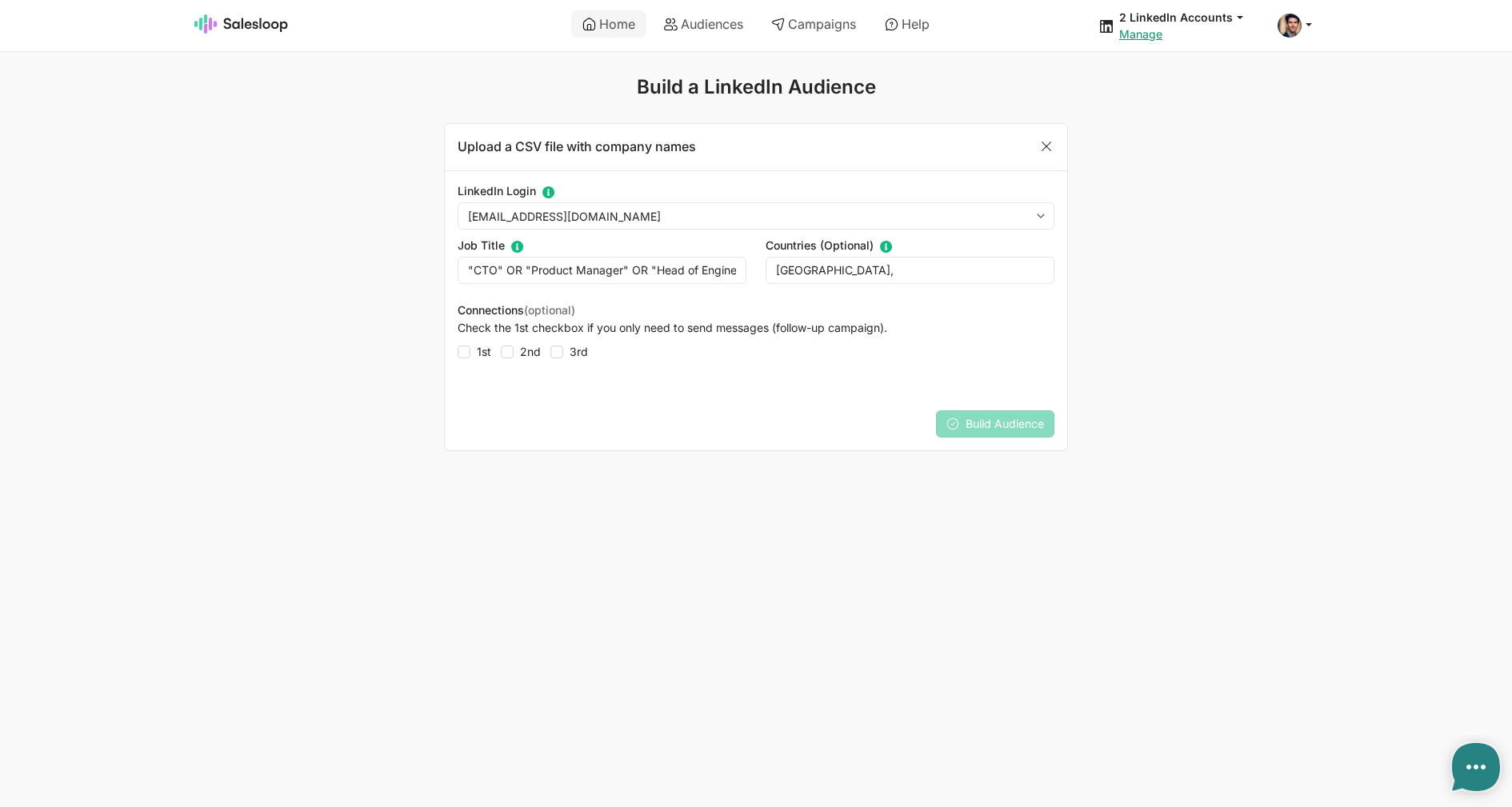
type textarea "x"
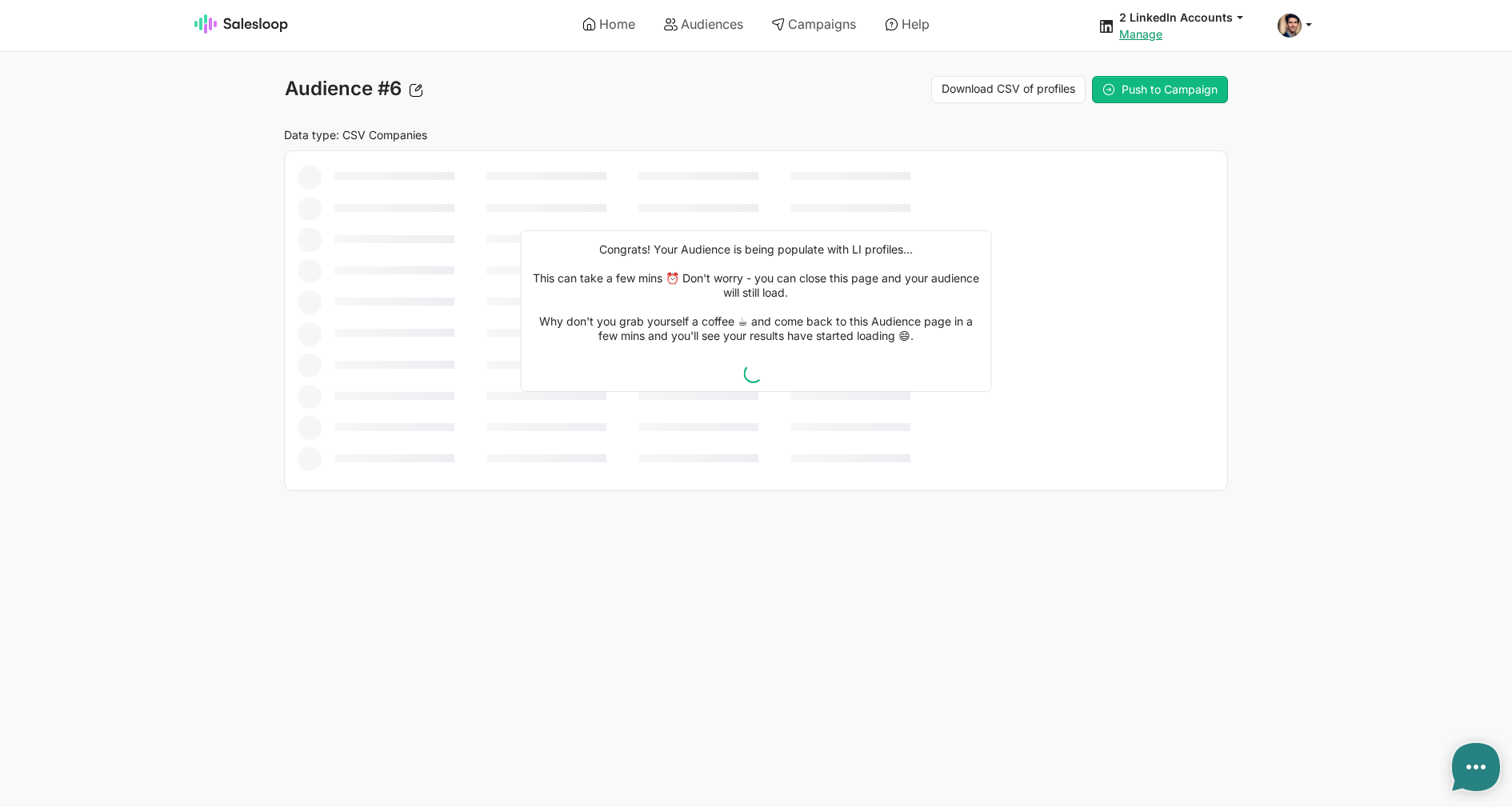
type textarea "x"
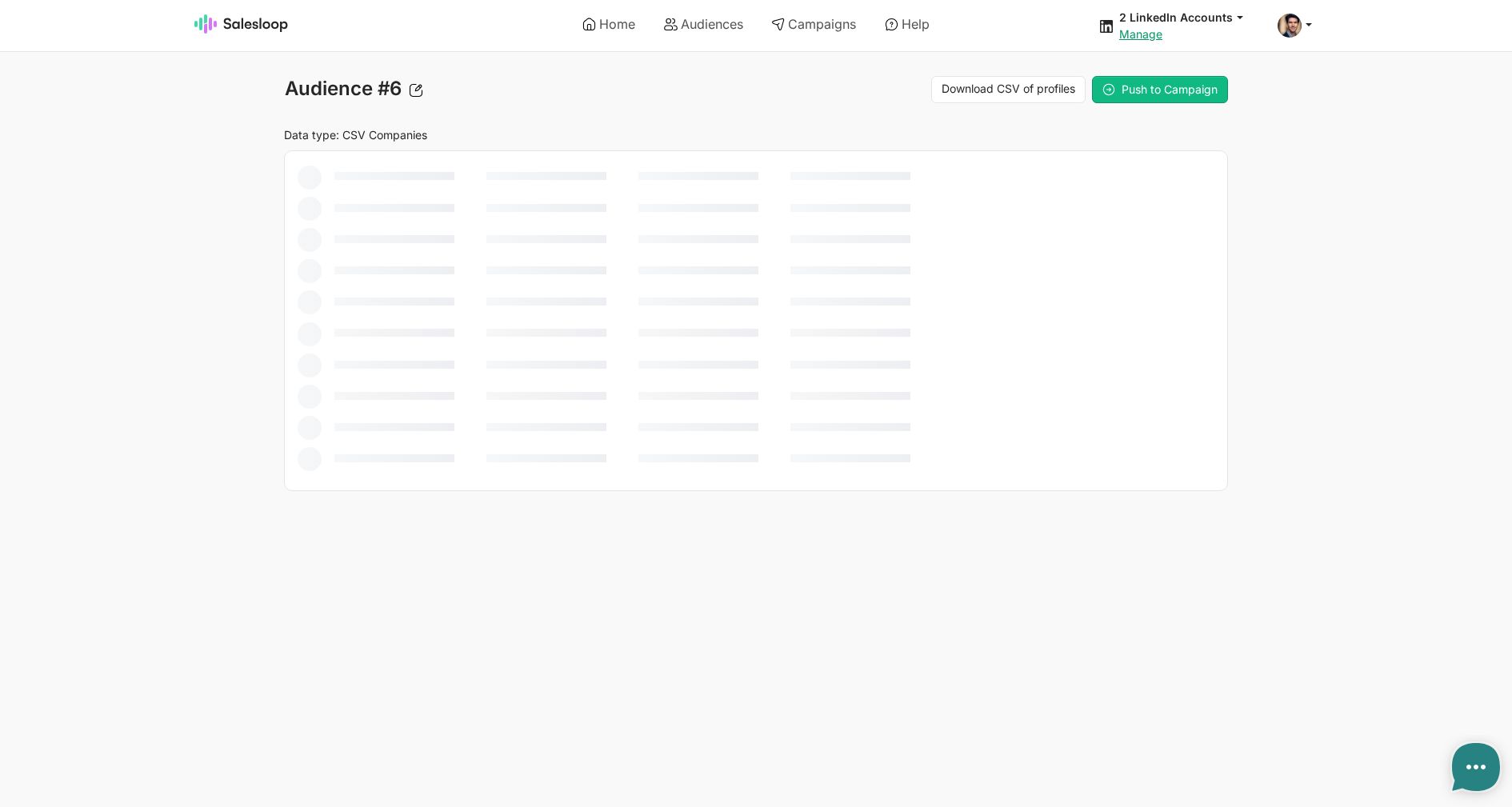
type textarea "x"
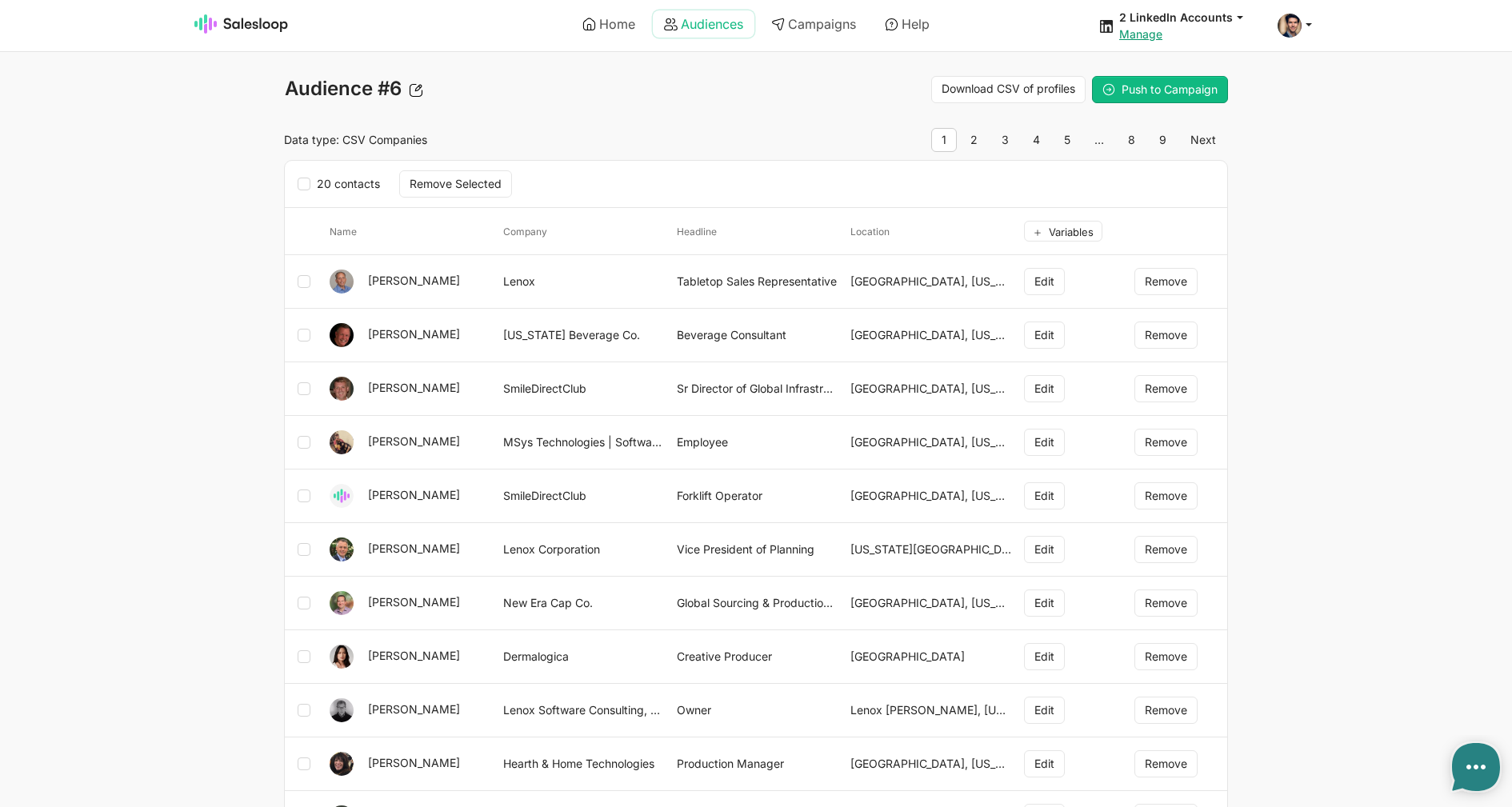
click at [680, 19] on link "Audiences" at bounding box center [703, 24] width 102 height 28
type textarea "x"
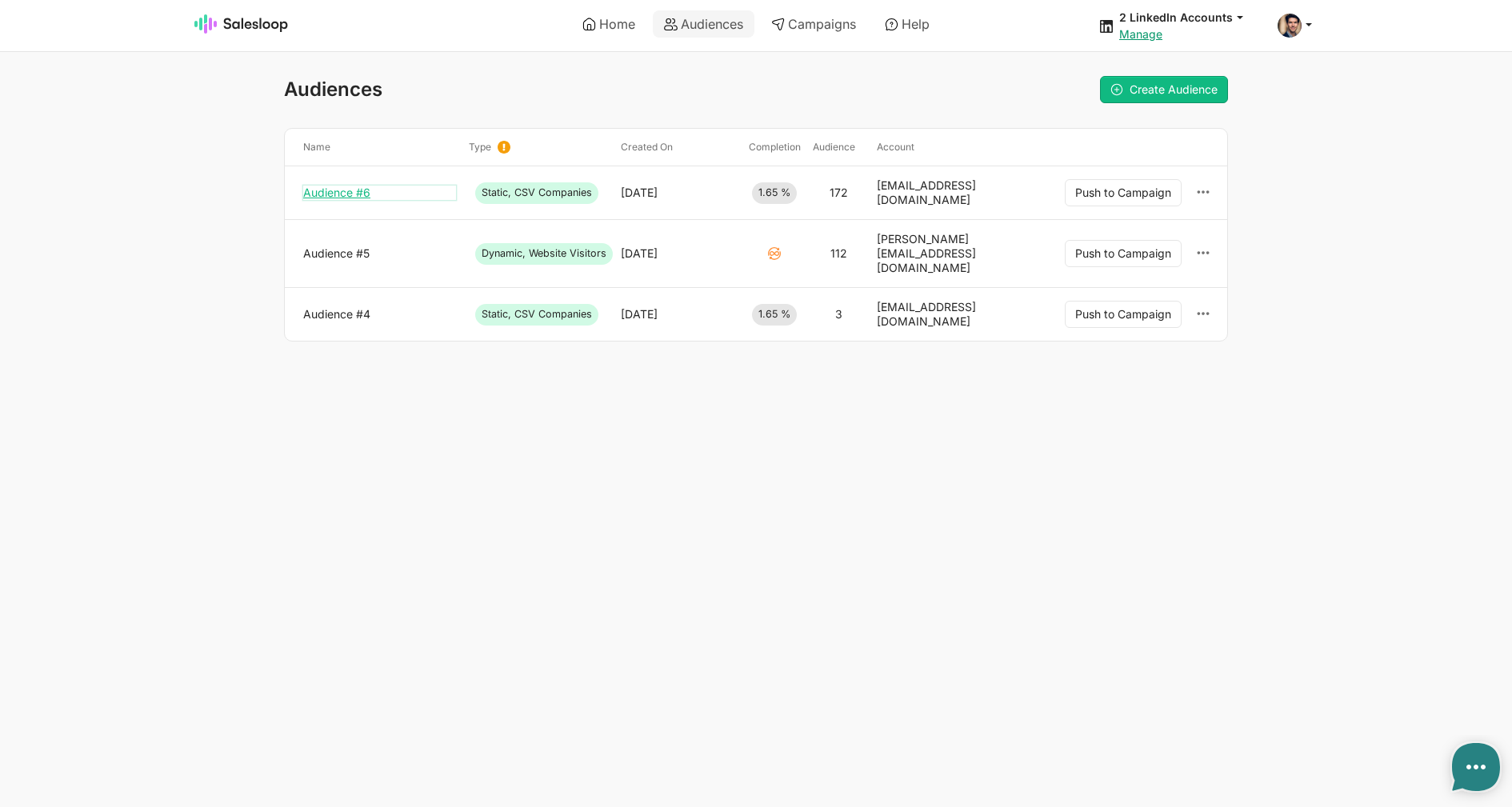
click at [371, 190] on link "Audience #6" at bounding box center [379, 193] width 153 height 15
type textarea "x"
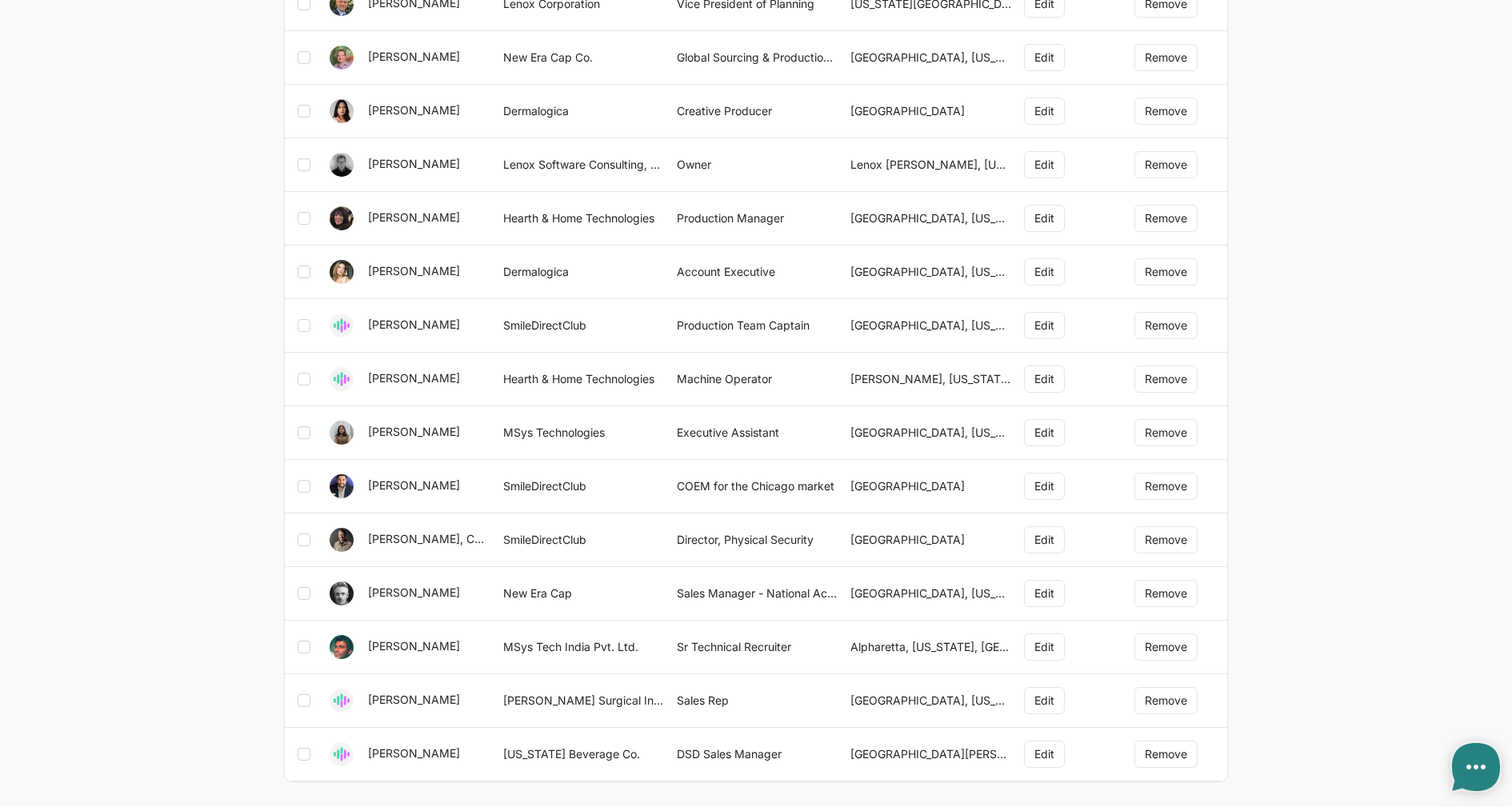
scroll to position [585, 0]
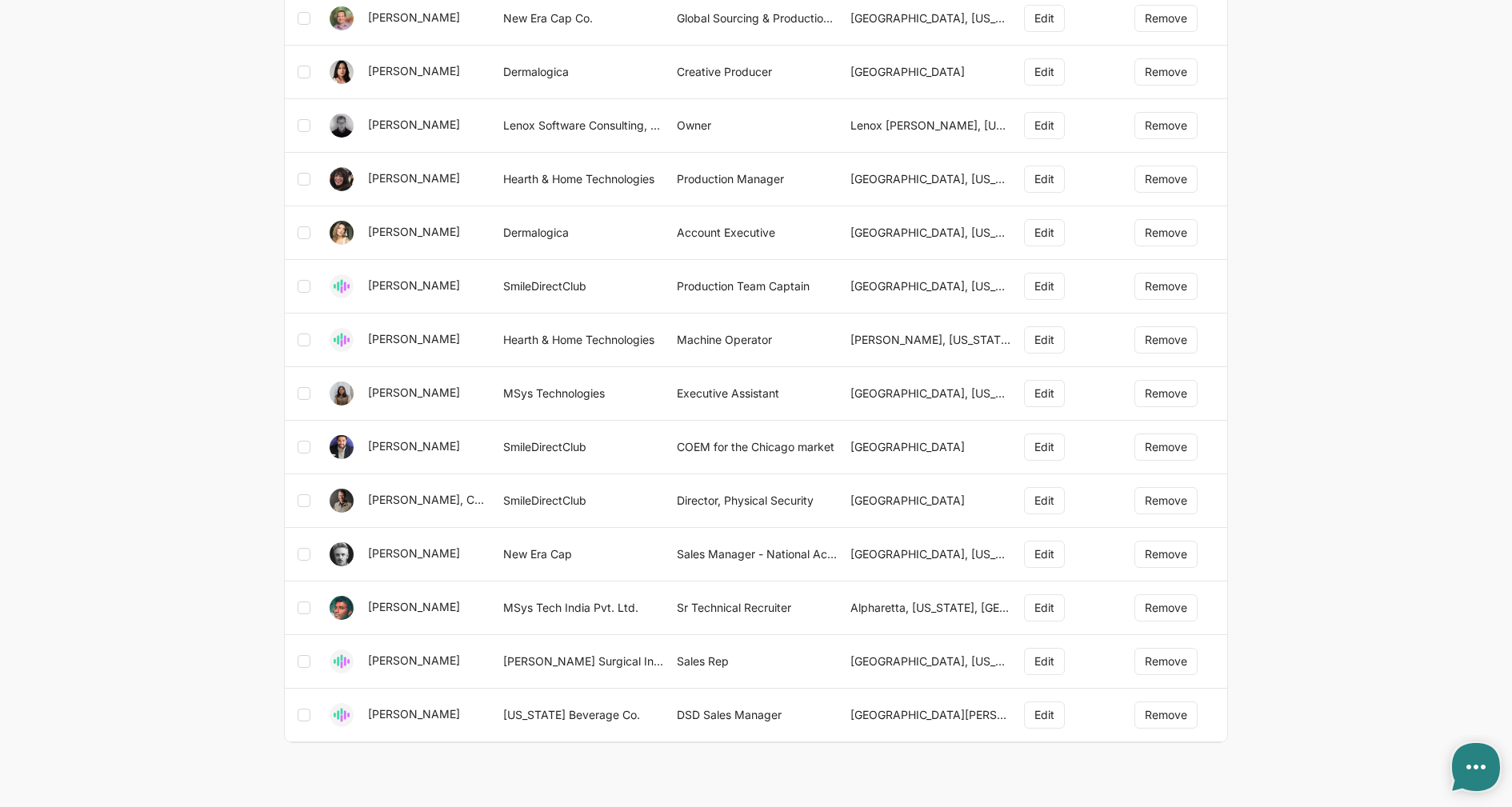
type textarea "x"
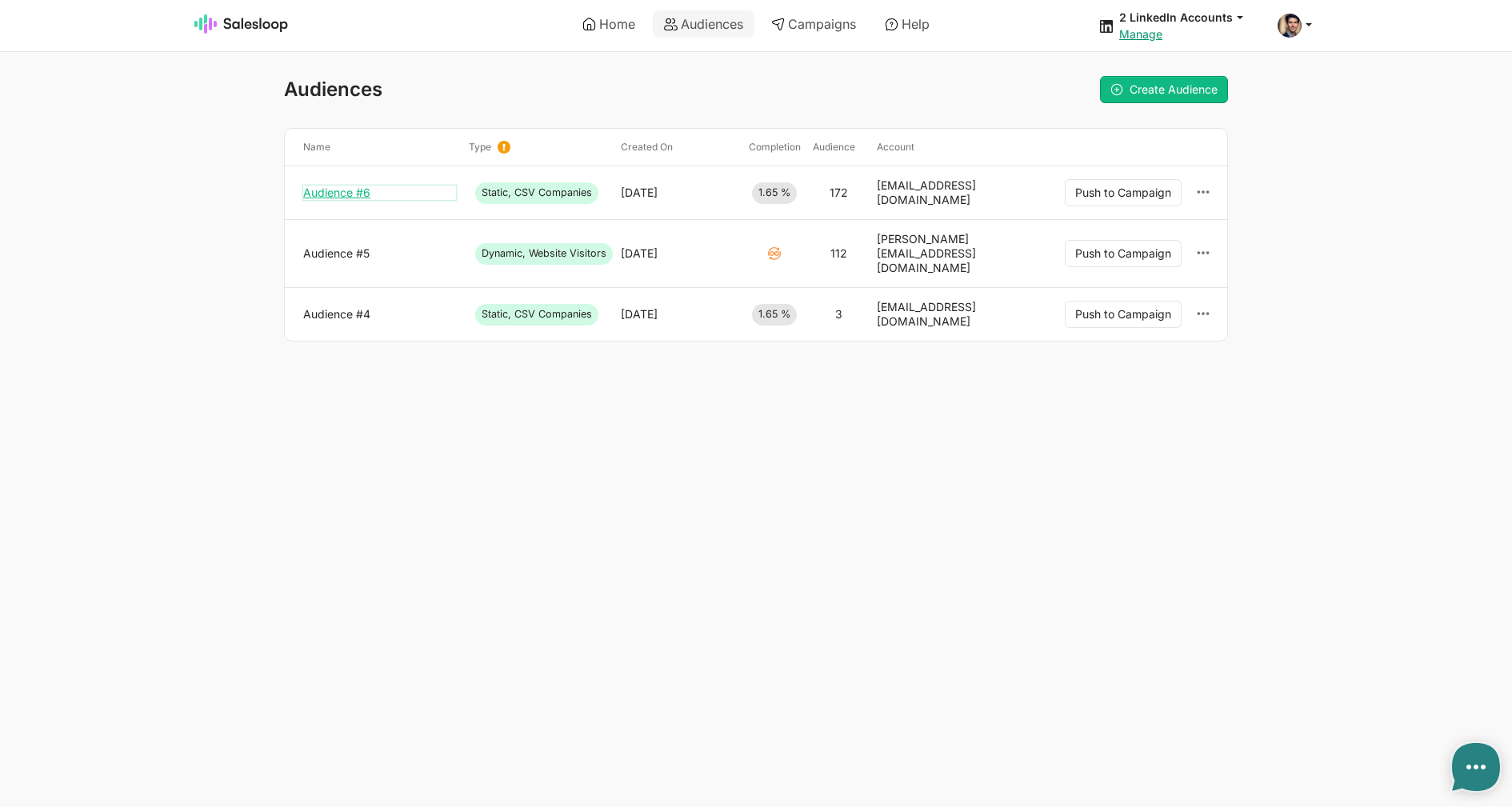
click at [334, 196] on link "Audience #6" at bounding box center [379, 193] width 153 height 15
type textarea "x"
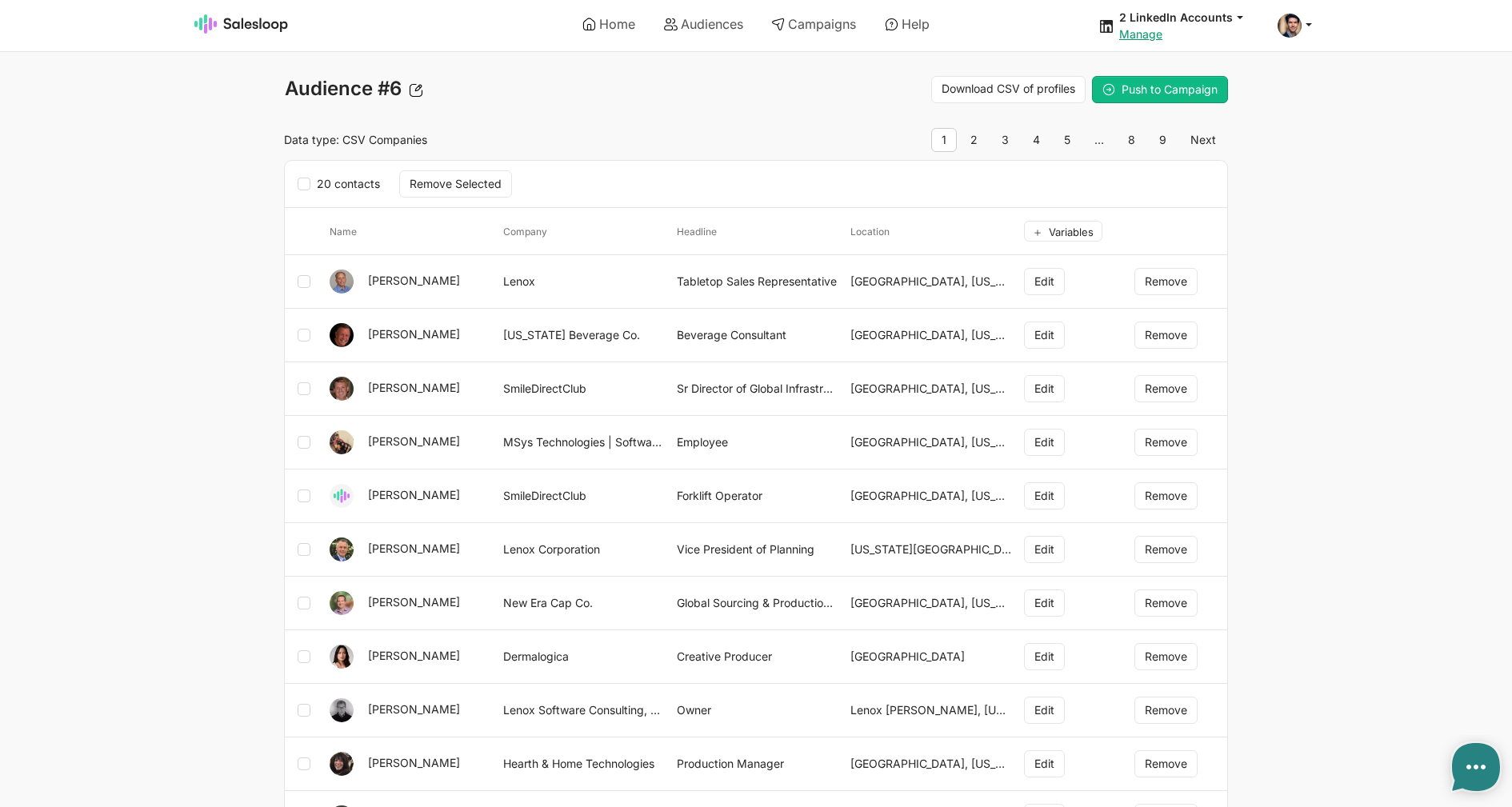
type textarea "x"
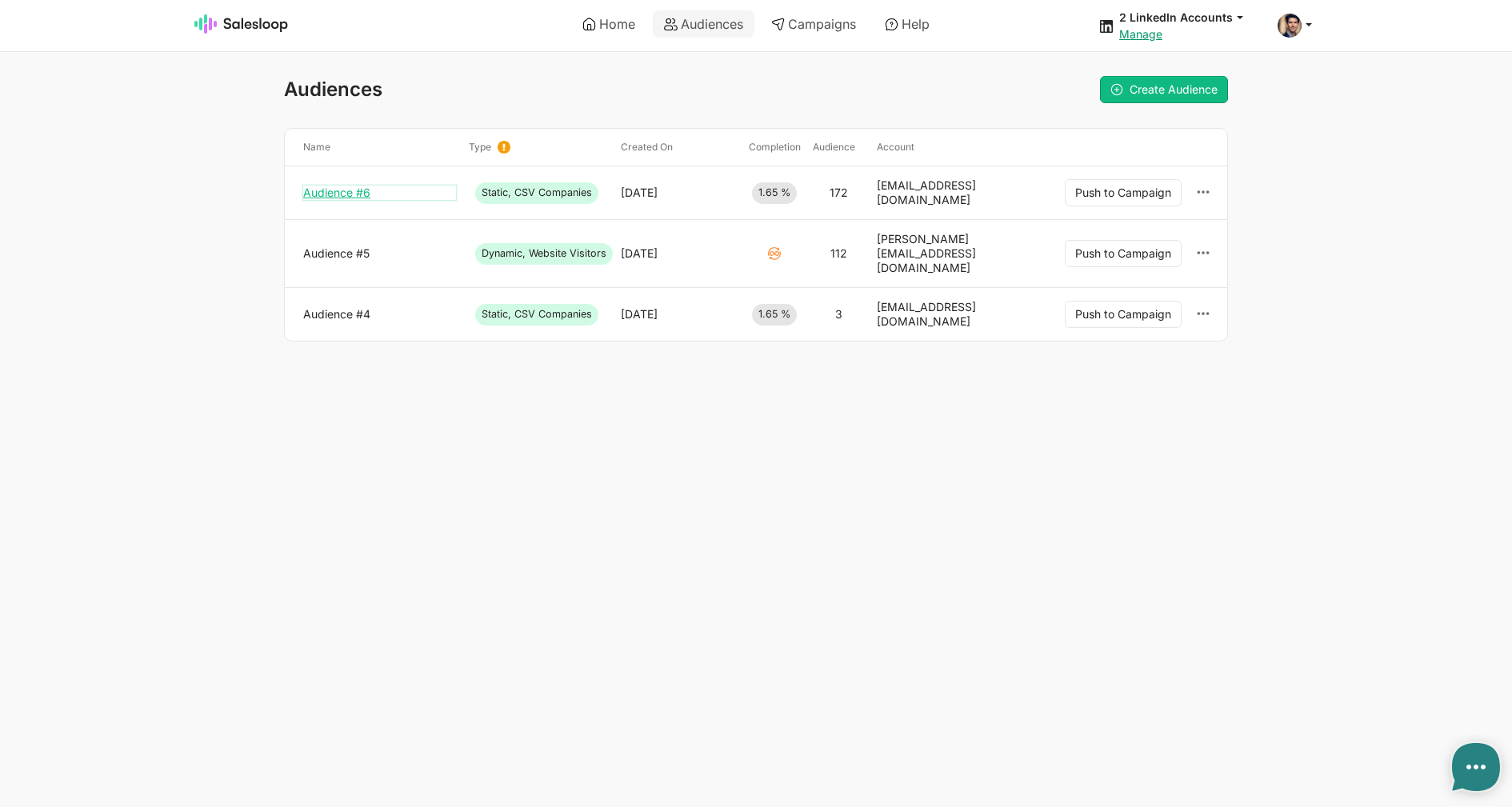
click at [355, 191] on link "Audience #6" at bounding box center [379, 193] width 153 height 15
type textarea "x"
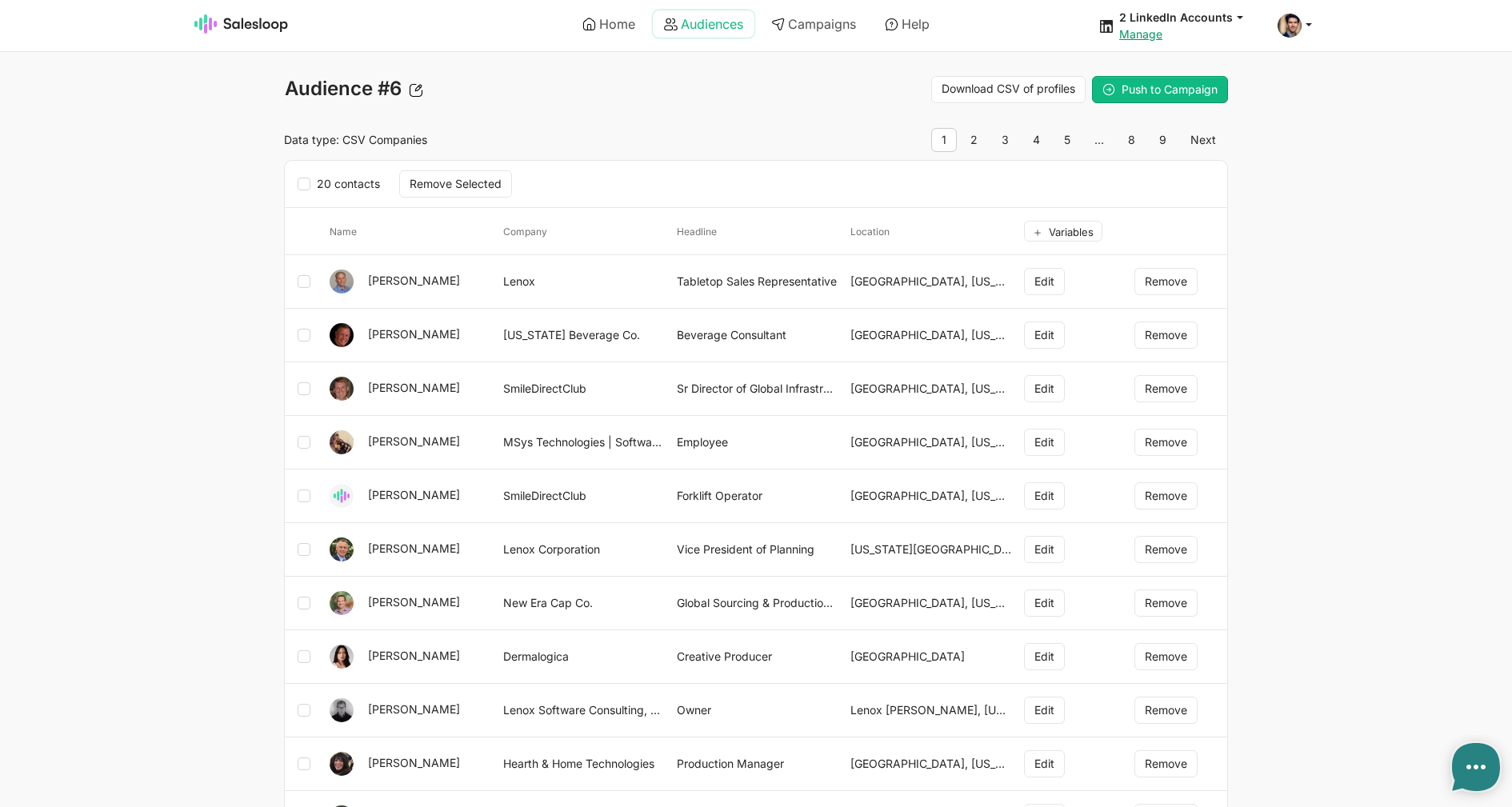
click at [681, 28] on link "Audiences" at bounding box center [703, 24] width 102 height 28
type textarea "x"
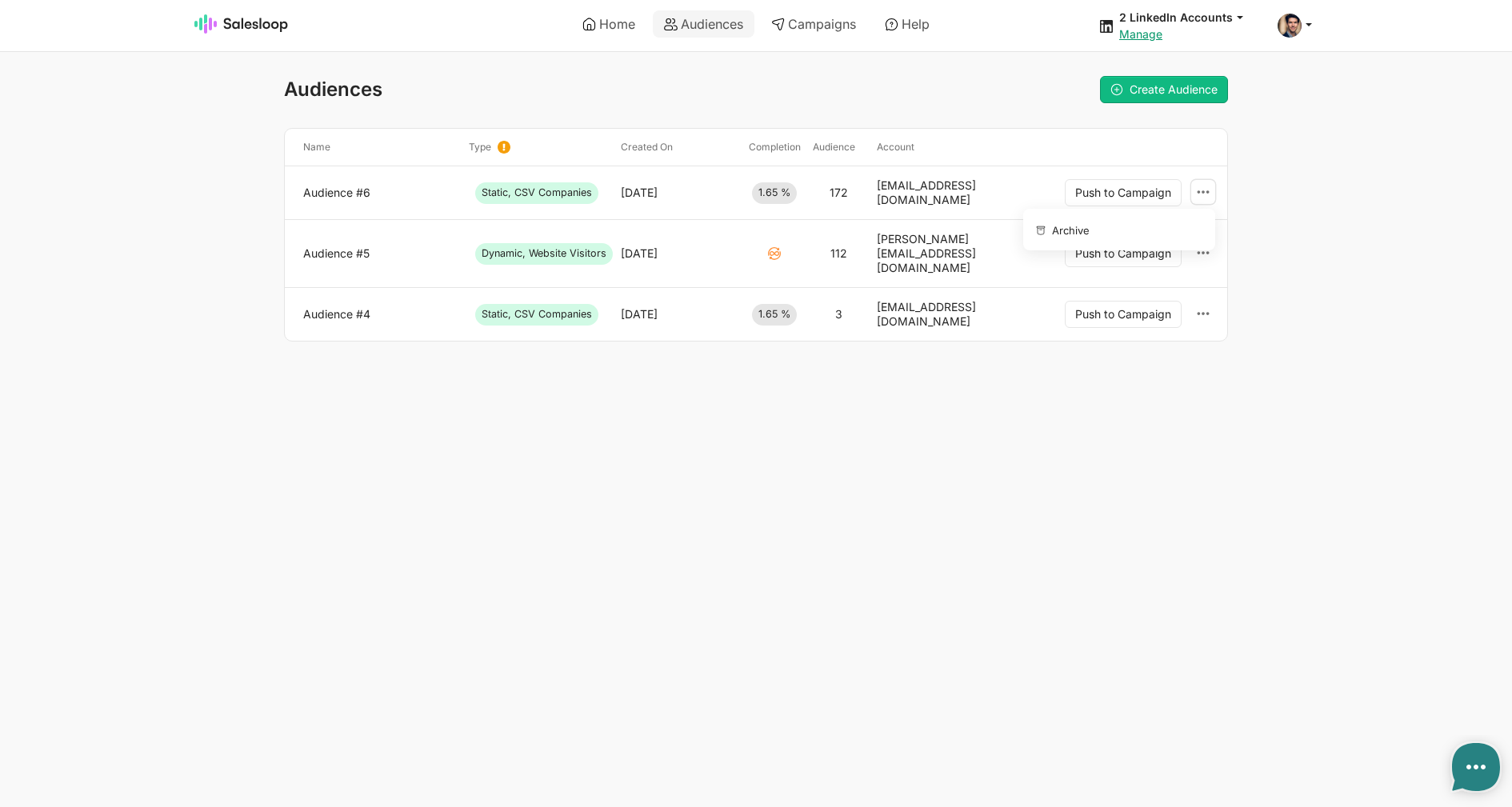
click at [1197, 196] on icon at bounding box center [1203, 192] width 15 height 15
click at [1161, 222] on button "Archive" at bounding box center [1116, 229] width 172 height 28
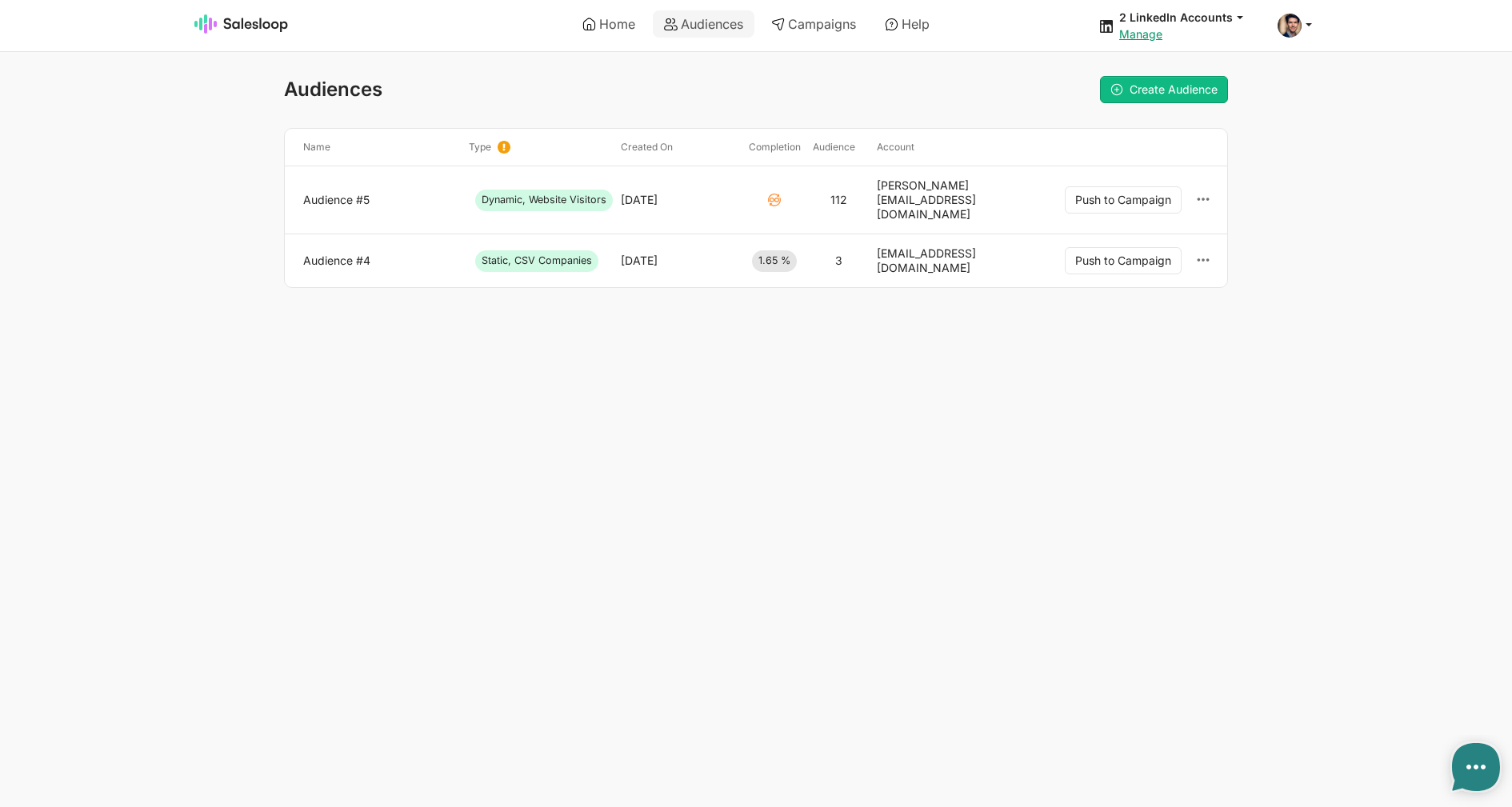
type textarea "x"
